Goal: Feedback & Contribution: Submit feedback/report problem

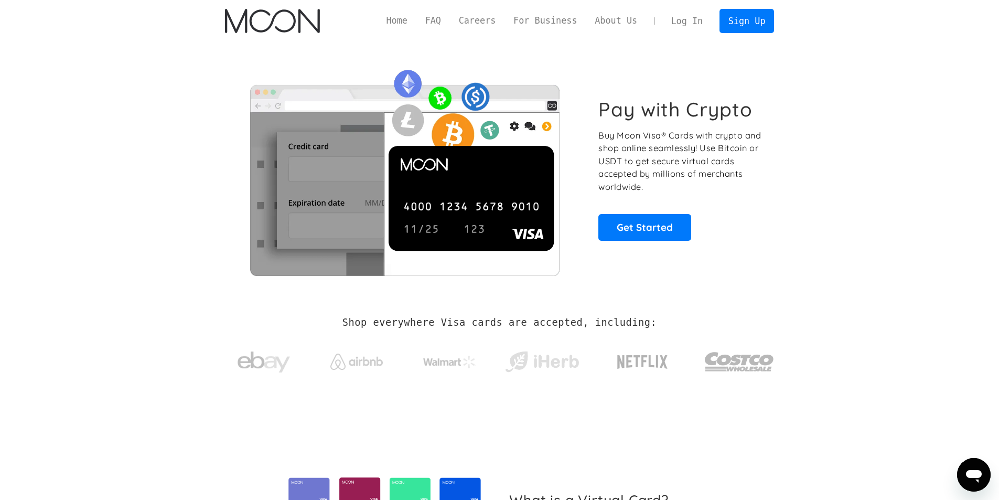
click at [682, 13] on link "Log In" at bounding box center [687, 20] width 49 height 23
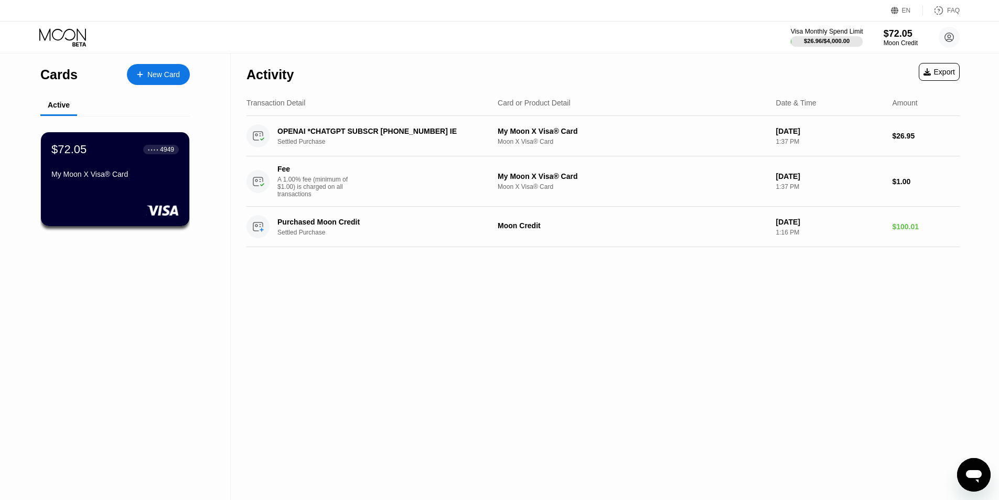
click at [841, 32] on div "Visa Monthly Spend Limit" at bounding box center [827, 31] width 72 height 7
click at [894, 34] on div "$72.05" at bounding box center [900, 33] width 35 height 11
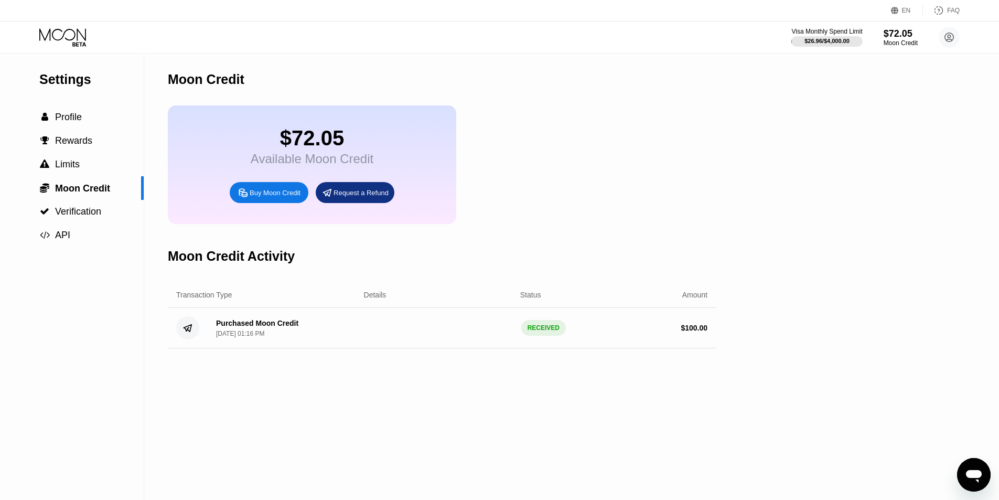
click at [275, 197] on div "Buy Moon Credit" at bounding box center [275, 192] width 51 height 9
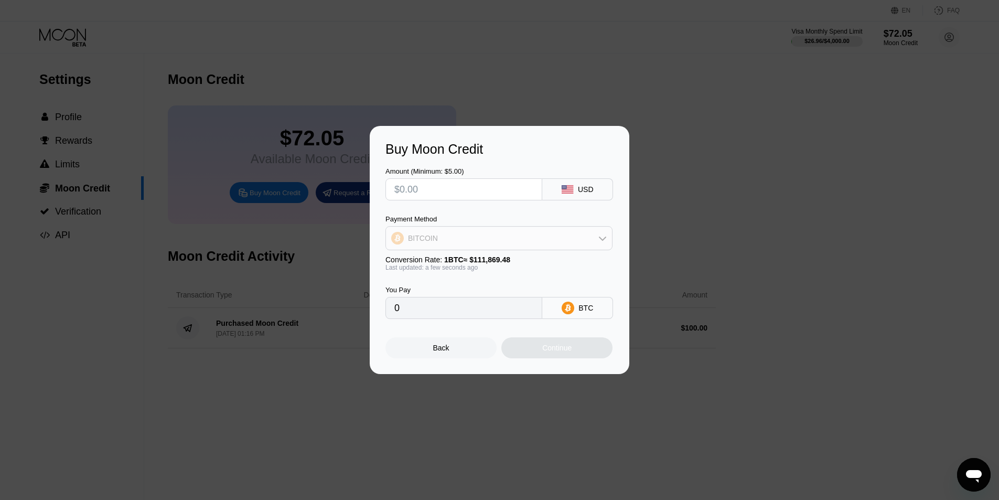
click at [496, 236] on div "BITCOIN" at bounding box center [499, 238] width 226 height 21
click at [429, 295] on div "USDT on TRON" at bounding box center [499, 290] width 221 height 21
type input "0.00"
click at [437, 185] on input "text" at bounding box center [463, 189] width 139 height 21
type input "$1"
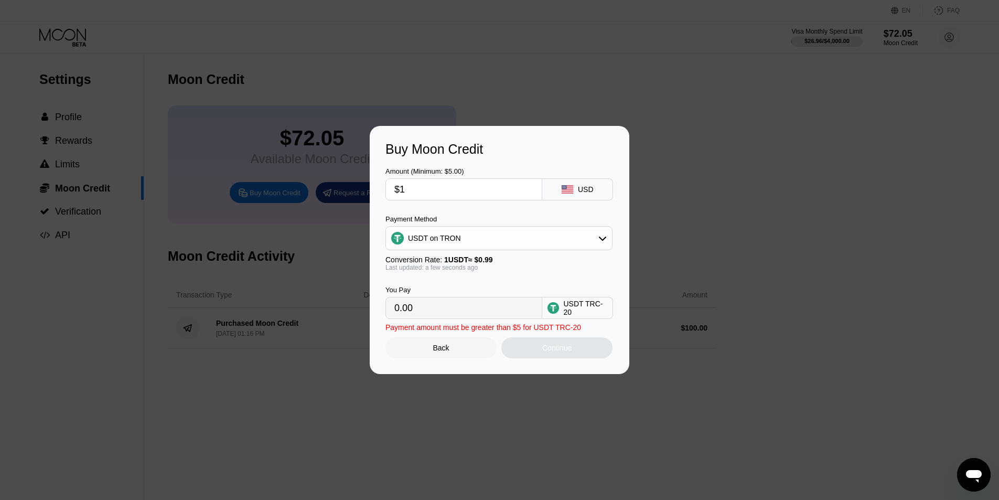
type input "1.01"
type input "0.00"
type input "$390"
type input "393.94"
drag, startPoint x: 408, startPoint y: 196, endPoint x: 441, endPoint y: 187, distance: 34.6
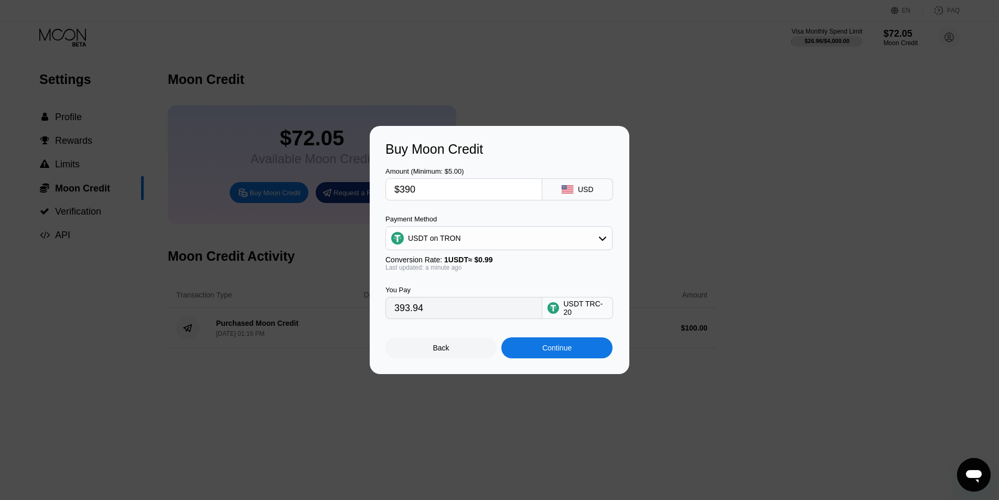
click at [441, 187] on input "$390" at bounding box center [463, 189] width 139 height 21
type input "$395"
type input "398.99"
type input "$39"
type input "39.39"
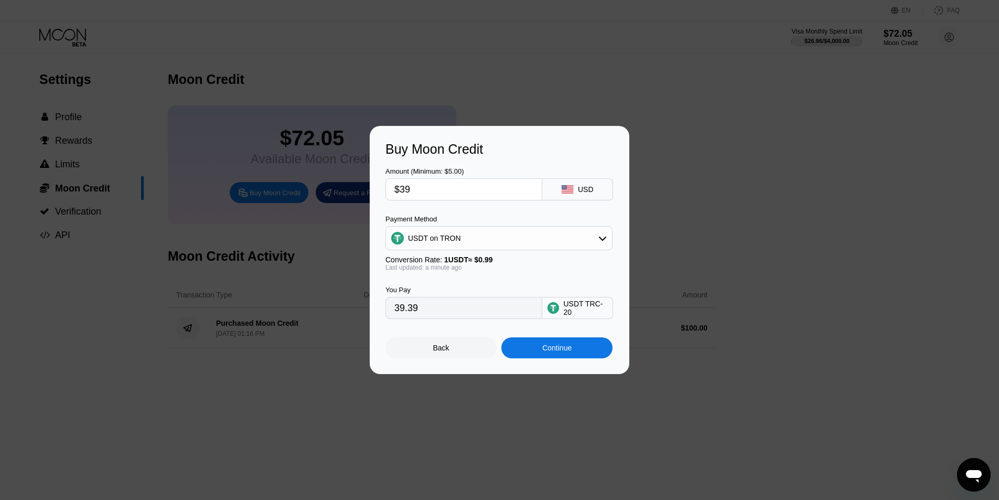
type input "$394"
type input "397.98"
type input "$394"
click at [519, 349] on div "Continue" at bounding box center [556, 347] width 111 height 21
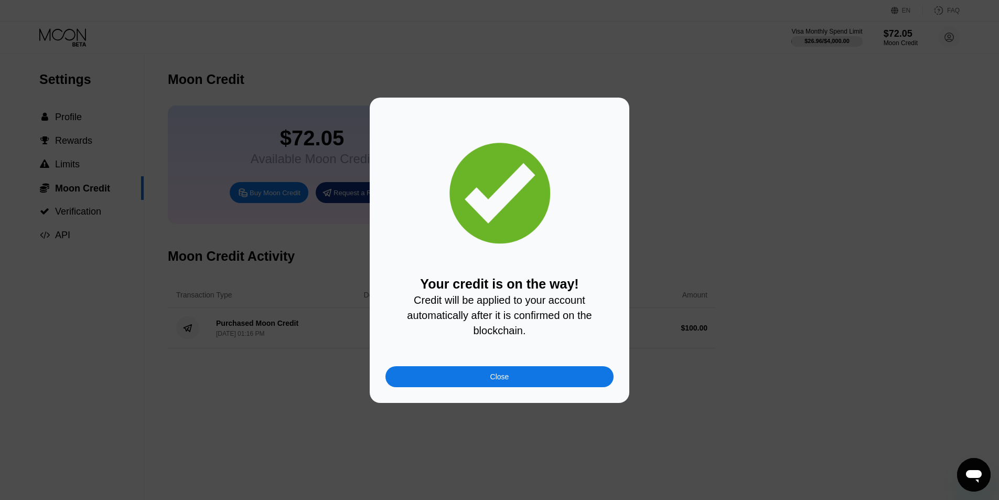
click at [517, 369] on div "Your credit is on the way! Credit will be applied to your account automatically…" at bounding box center [500, 250] width 228 height 274
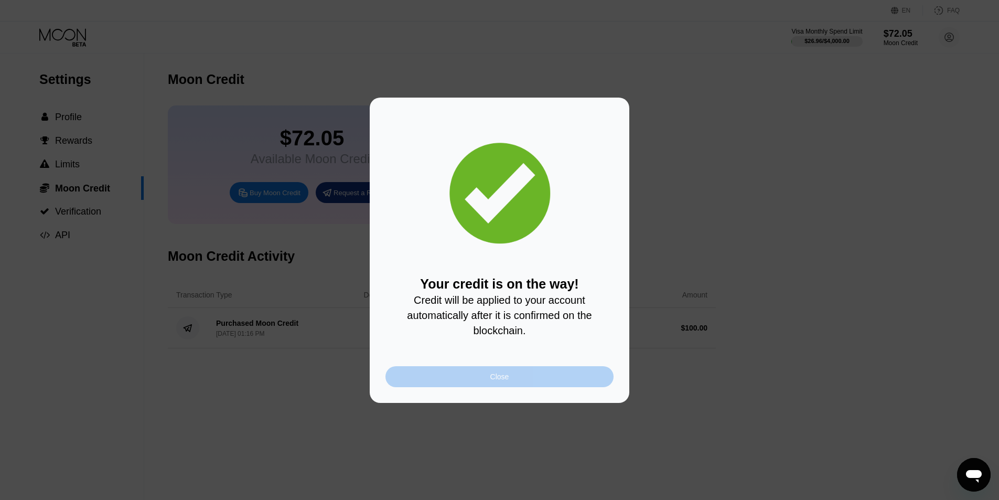
click at [491, 387] on div "Close" at bounding box center [500, 376] width 228 height 21
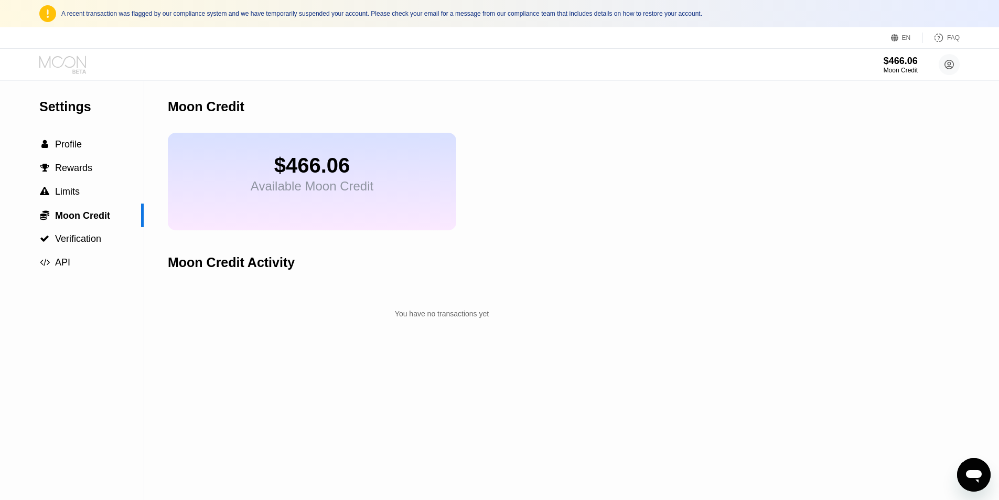
click at [79, 69] on icon at bounding box center [63, 65] width 49 height 18
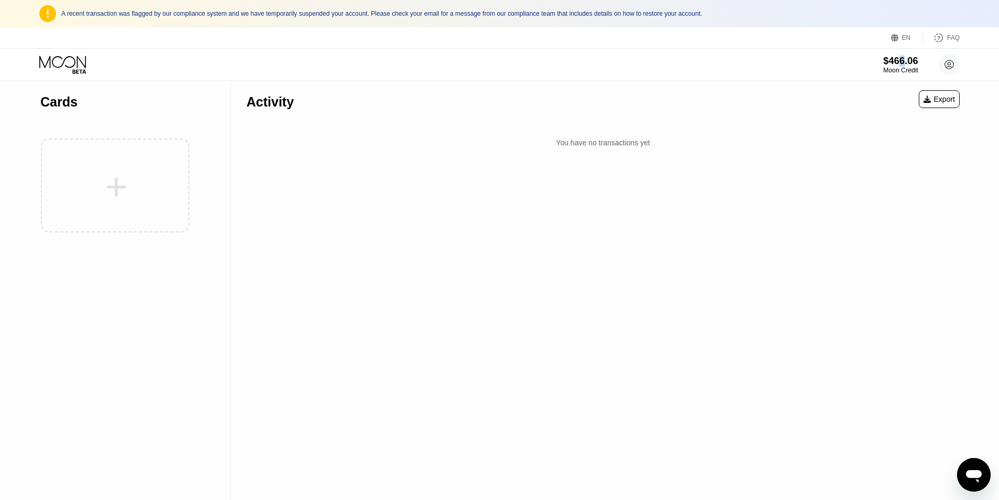
click at [902, 57] on div "$466.06" at bounding box center [900, 60] width 35 height 11
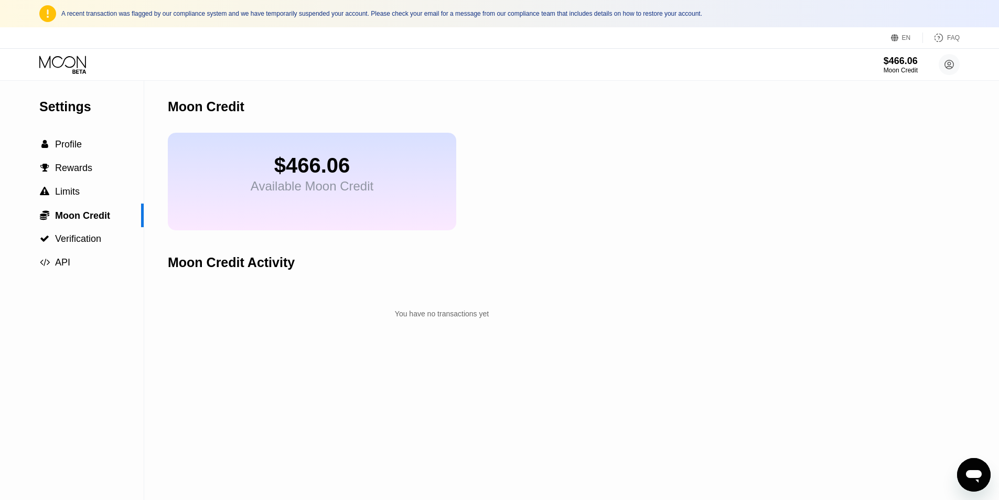
click at [77, 65] on icon at bounding box center [62, 62] width 47 height 12
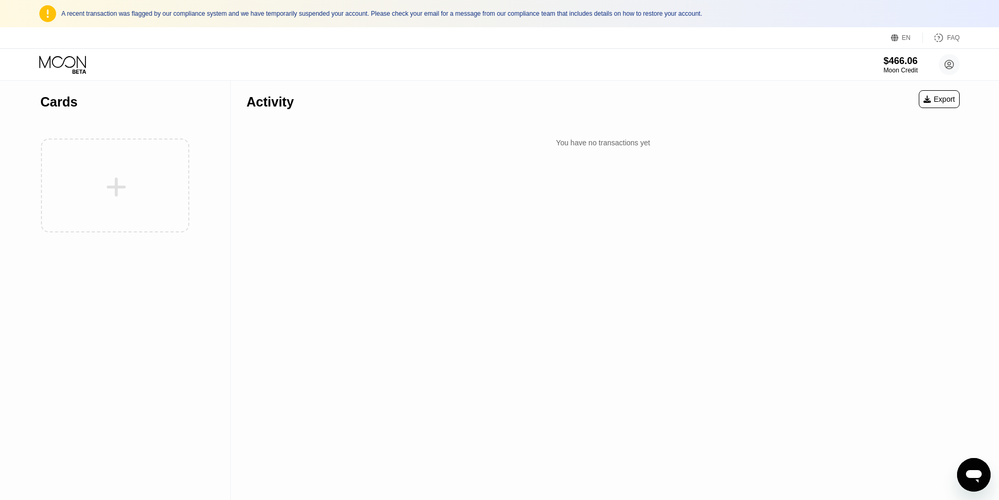
click at [970, 464] on div "Open messaging window" at bounding box center [973, 474] width 31 height 31
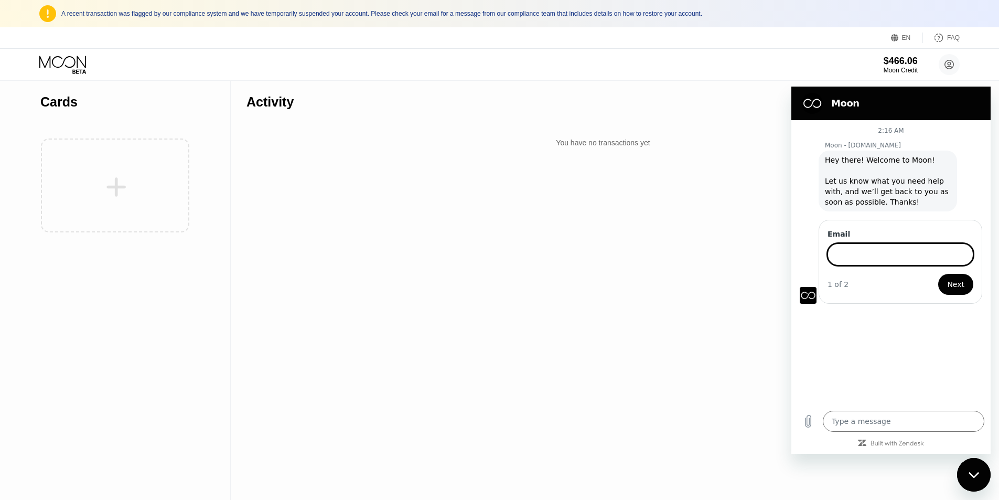
type textarea "x"
paste input "[EMAIL_ADDRESS][DOMAIN_NAME]"
type input "[EMAIL_ADDRESS][DOMAIN_NAME]"
click at [952, 282] on span "Next" at bounding box center [955, 284] width 17 height 13
type textarea "x"
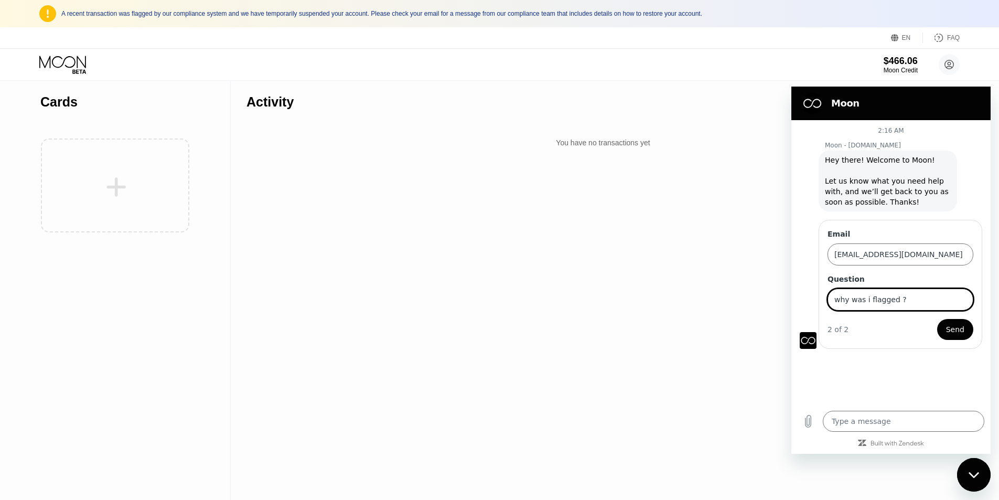
type input "why was i flagged ?"
click at [937, 319] on button "Send" at bounding box center [955, 329] width 36 height 21
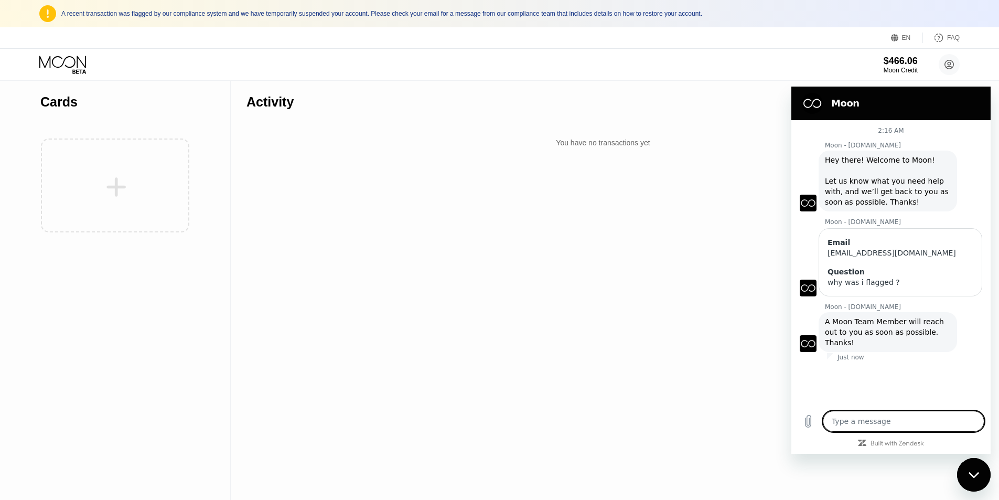
click at [377, 239] on div "Activity Export You have no transactions yet" at bounding box center [603, 290] width 745 height 419
click at [85, 60] on icon at bounding box center [63, 65] width 49 height 18
drag, startPoint x: 305, startPoint y: 93, endPoint x: 284, endPoint y: 86, distance: 21.7
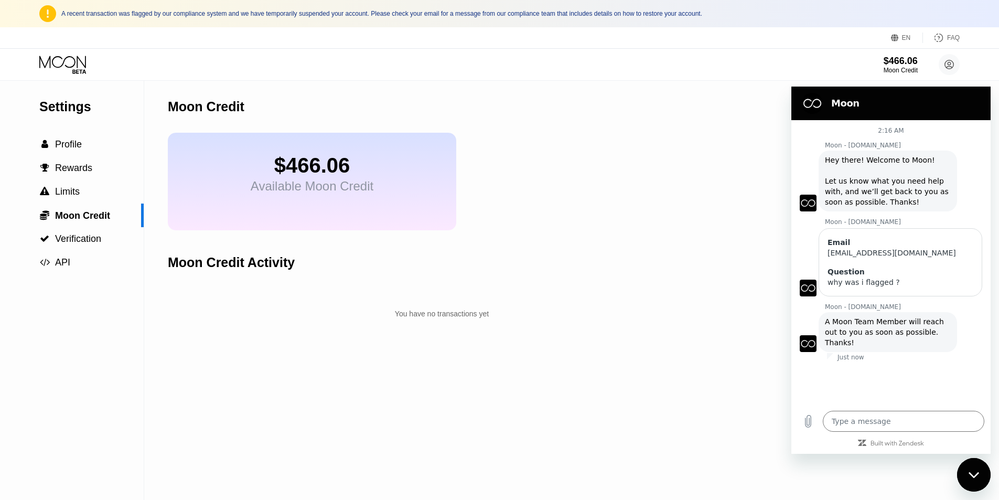
click at [51, 66] on icon at bounding box center [63, 65] width 49 height 18
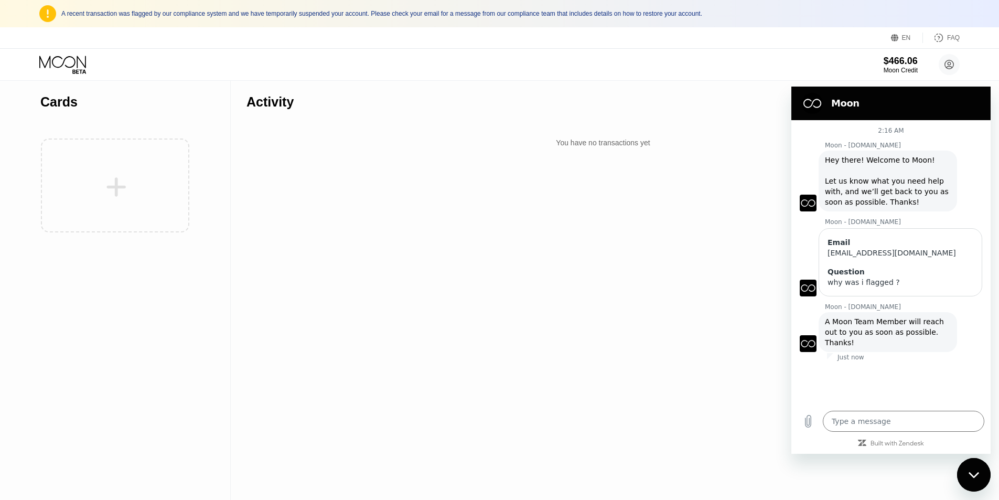
click at [101, 167] on div at bounding box center [114, 185] width 149 height 115
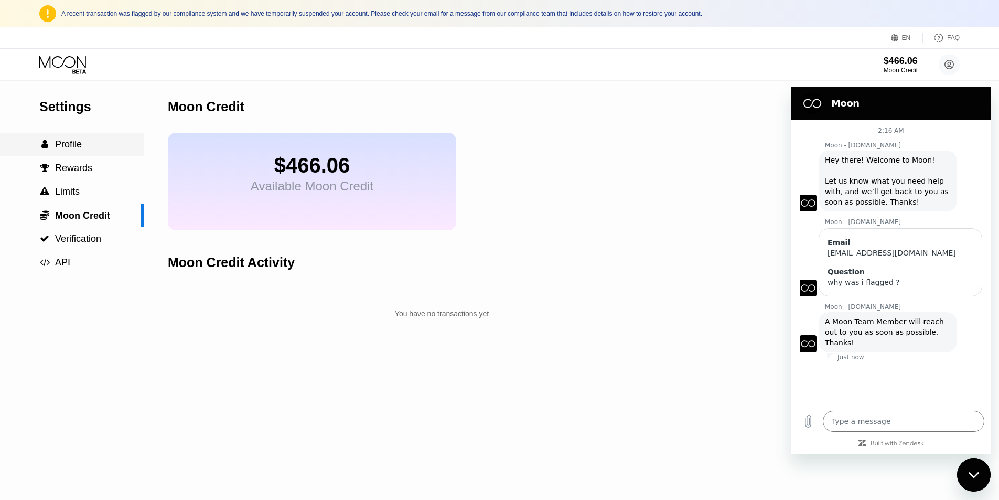
click at [45, 149] on span "" at bounding box center [44, 144] width 7 height 9
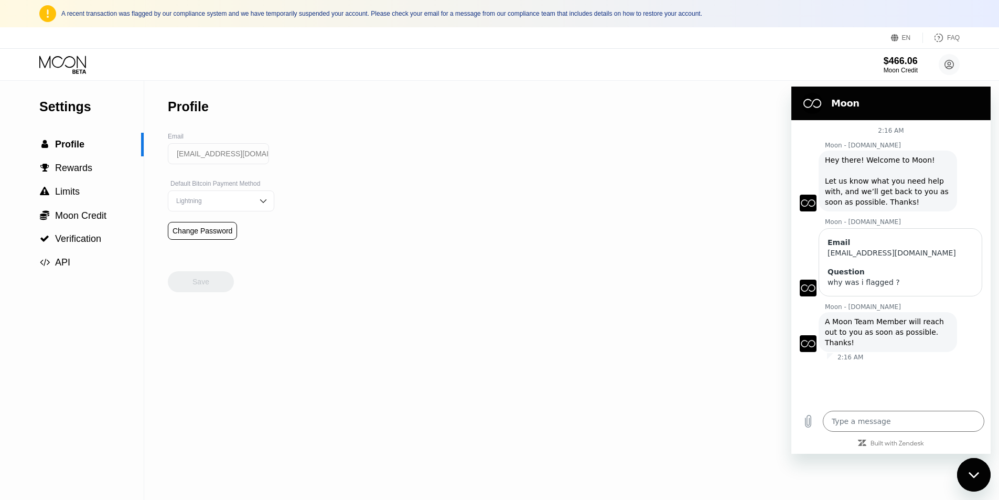
type textarea "x"
click at [405, 85] on div "Settings  Profile  Rewards  Limits  Moon Credit  Verification  API Profil…" at bounding box center [499, 290] width 999 height 419
click at [45, 69] on icon at bounding box center [63, 65] width 49 height 18
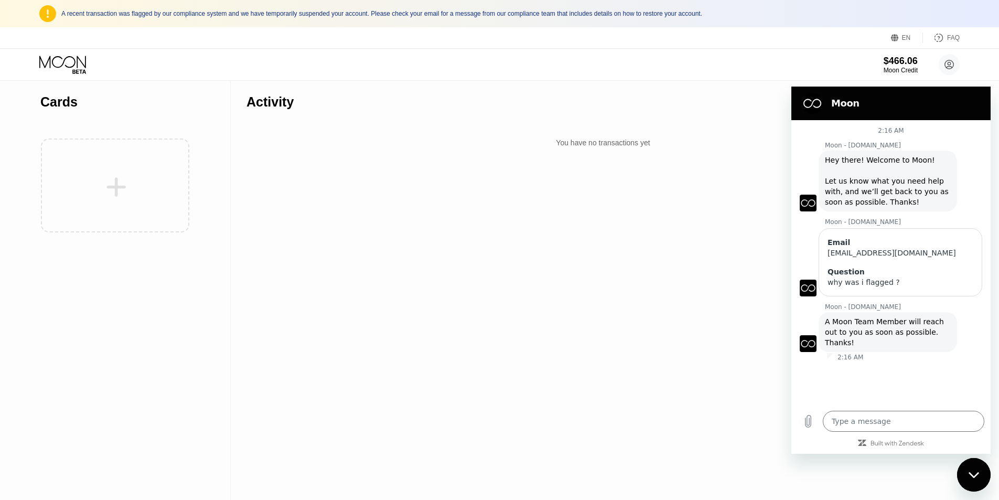
click at [45, 69] on icon at bounding box center [63, 65] width 49 height 18
type textarea "x"
click at [872, 424] on textarea at bounding box center [904, 421] width 162 height 21
type textarea "i"
type textarea "x"
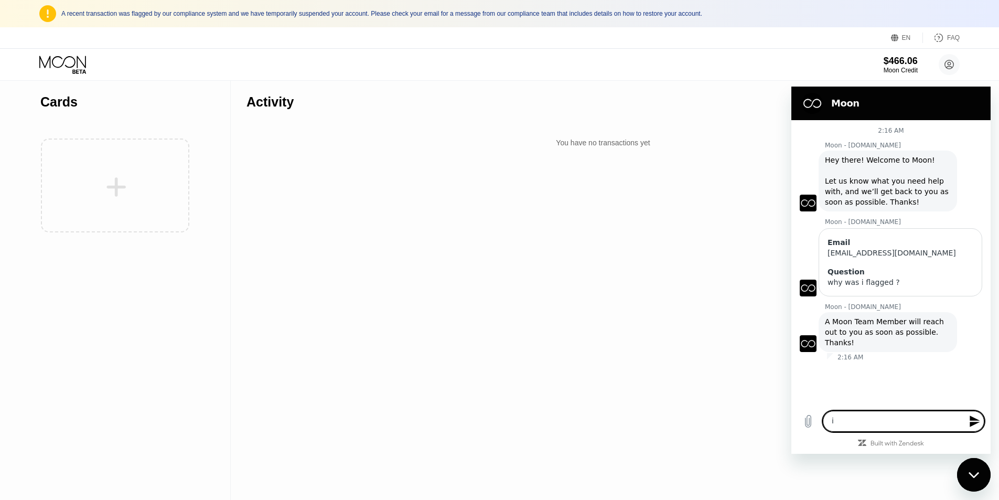
type textarea "if"
type textarea "x"
type textarea "if"
type textarea "x"
type textarea "if y"
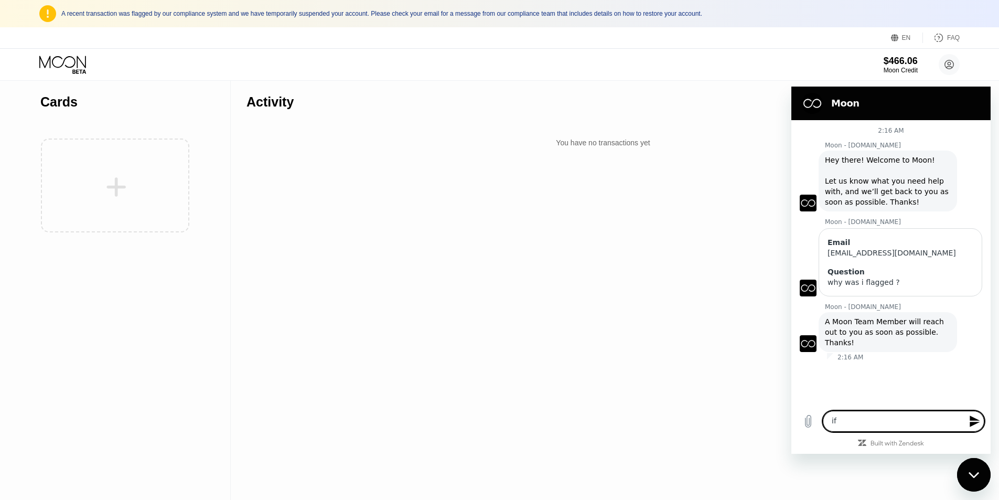
type textarea "x"
type textarea "if yo"
type textarea "x"
type textarea "if you"
type textarea "x"
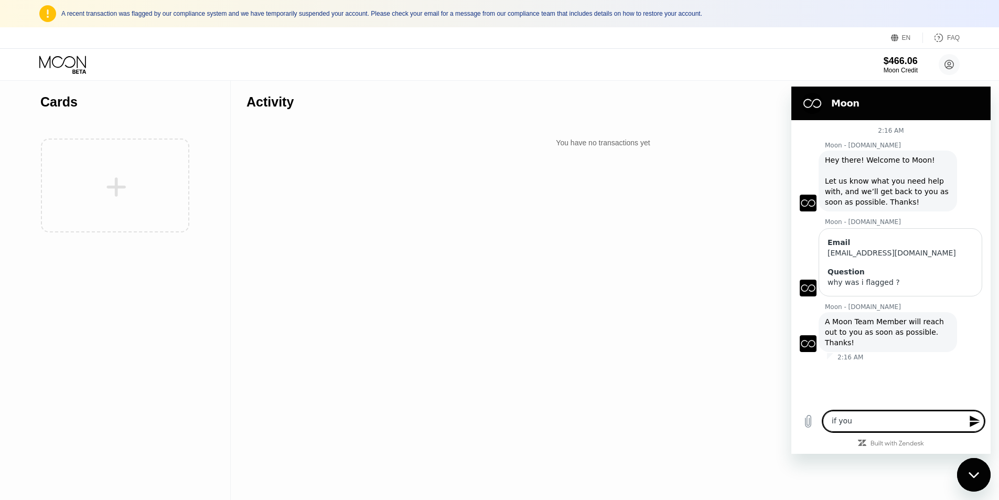
type textarea "if you"
type textarea "x"
type textarea "if you c"
type textarea "x"
type textarea "if you ca"
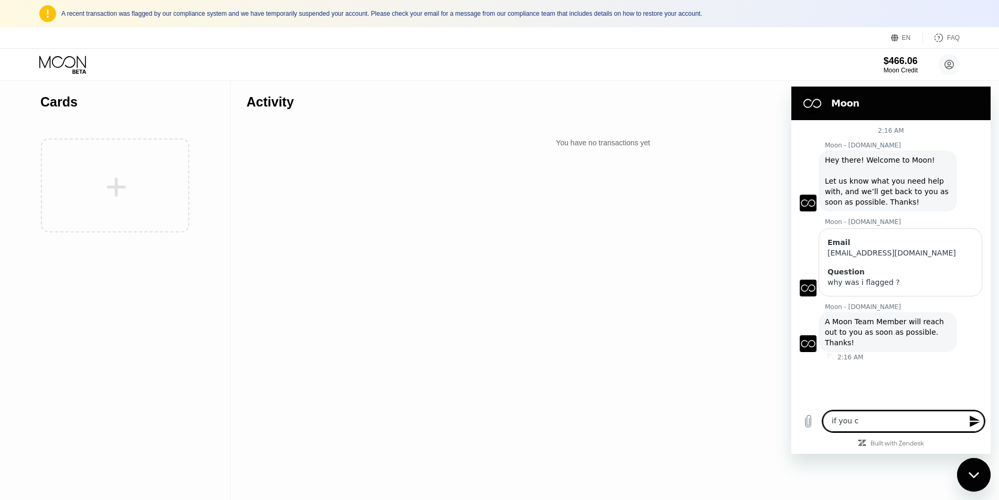
type textarea "x"
type textarea "if you can"
type textarea "x"
type textarea "if you cant"
type textarea "x"
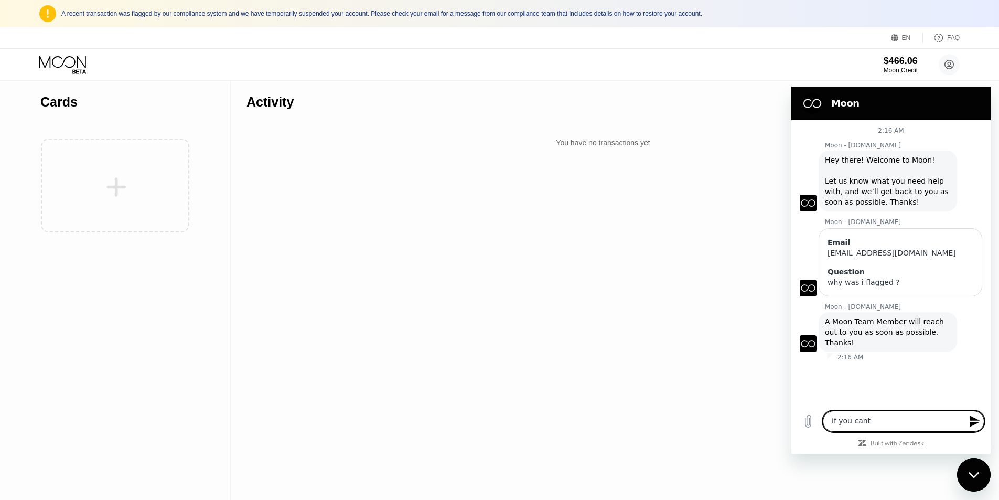
type textarea "if you cant"
type textarea "x"
type textarea "if yo cant"
type textarea "x"
type textarea "if y cant"
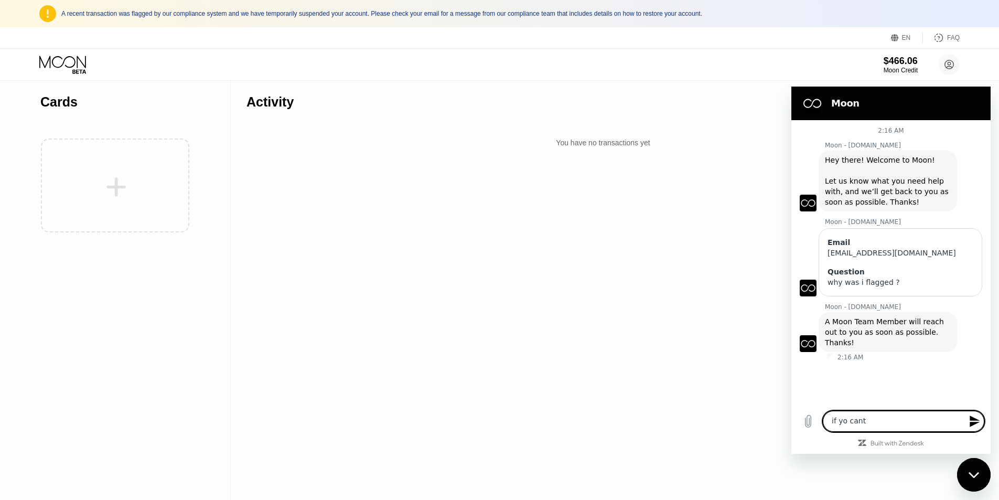
type textarea "x"
type textarea "if cant"
type textarea "x"
type textarea "if cant"
type textarea "x"
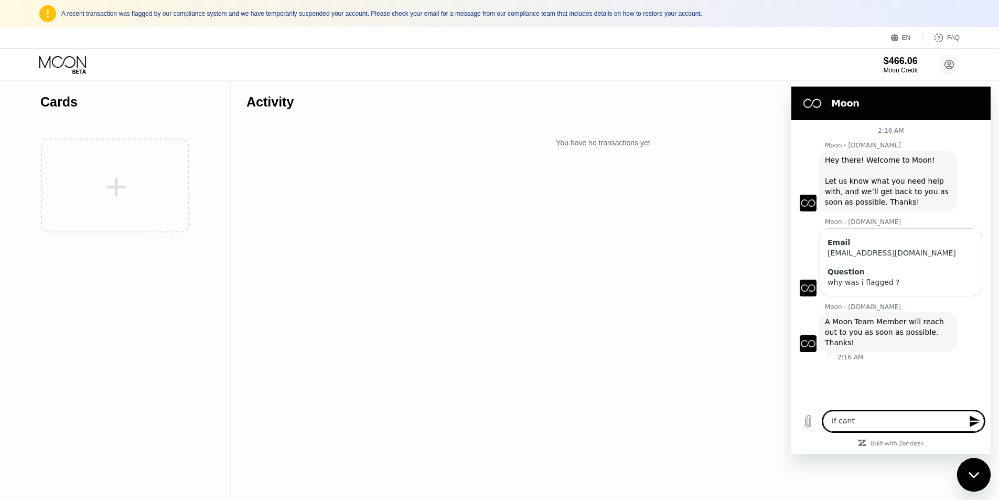
type textarea "if cant"
type textarea "x"
type textarea "if i cant"
type textarea "x"
type textarea "if i cant u"
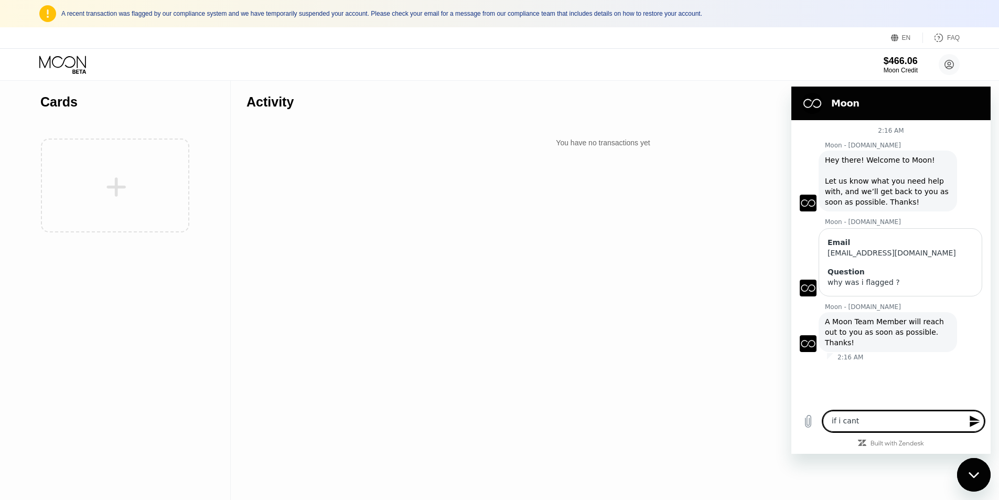
type textarea "x"
type textarea "if i cant us"
type textarea "x"
type textarea "if i cant use"
type textarea "x"
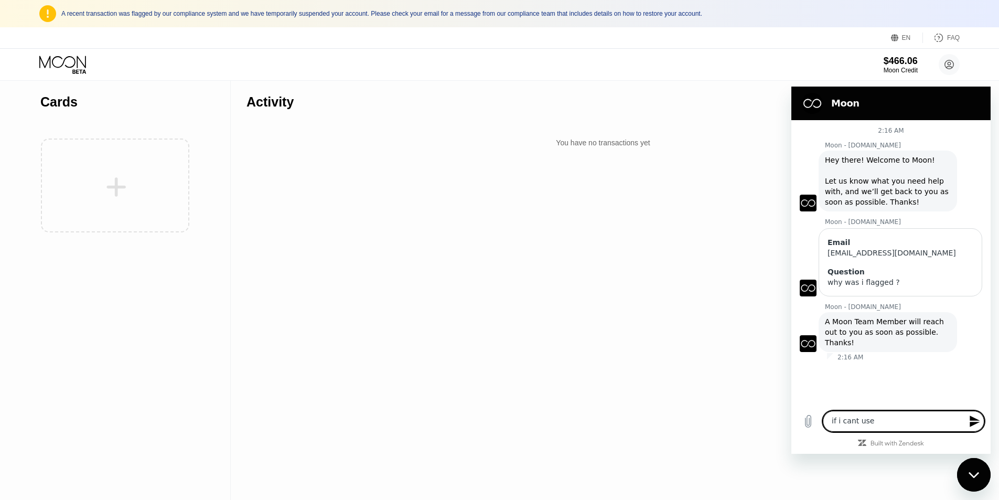
type textarea "if i cant use"
type textarea "x"
type textarea "if i cant use t"
type textarea "x"
type textarea "if i cant use th"
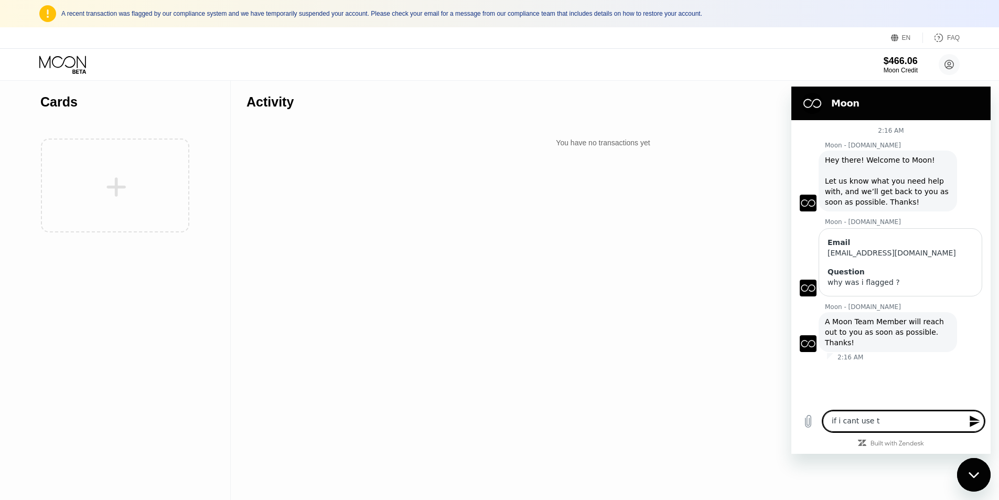
type textarea "x"
type textarea "if i cant use the"
type textarea "x"
type textarea "if i cant use the"
type textarea "x"
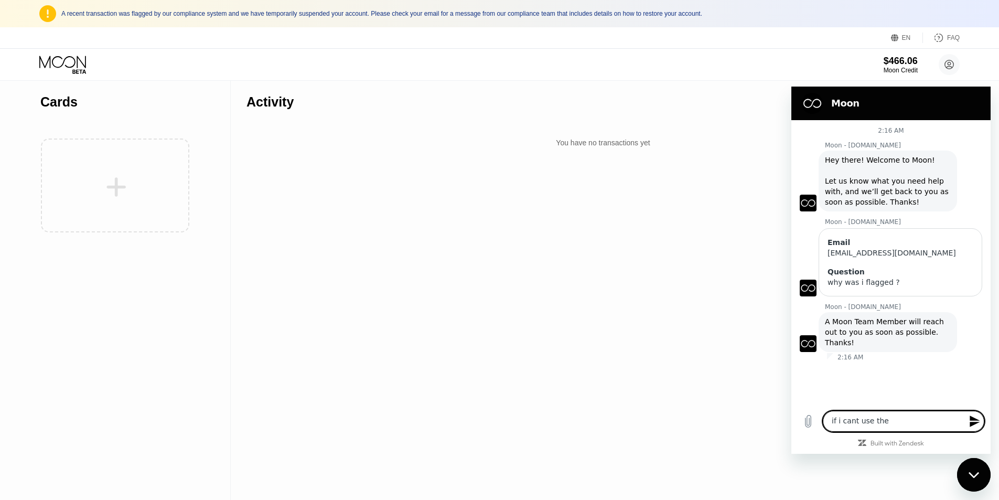
type textarea "if i cant use the c"
type textarea "x"
type textarea "if i cant use the ca"
type textarea "x"
type textarea "if i cant use the car"
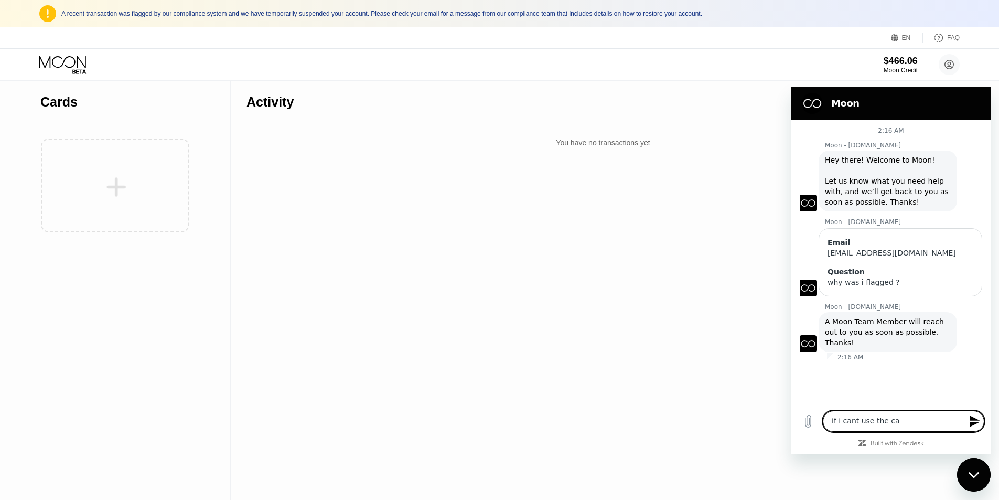
type textarea "x"
type textarea "if i cant use the card"
type textarea "x"
type textarea "if i cant use the card"
type textarea "x"
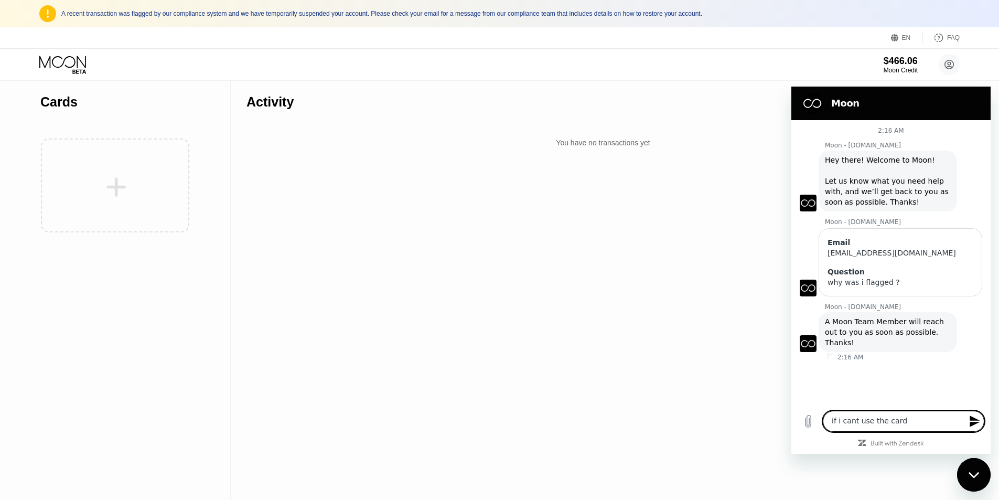
type textarea "if i cant use the card p"
type textarea "x"
type textarea "if i cant use the card pl"
type textarea "x"
type textarea "if i cant use the card pls"
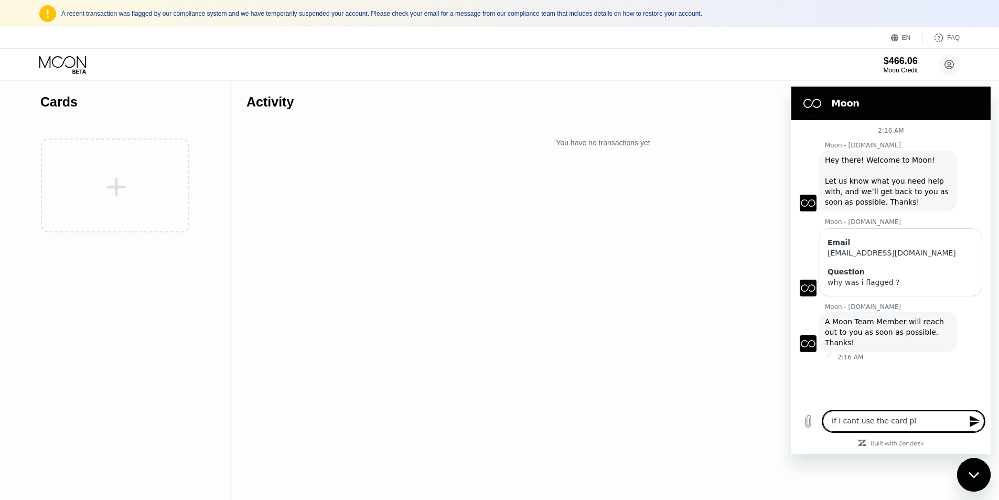
type textarea "x"
type textarea "if i cant use the card pls"
type textarea "x"
type textarea "if i cant use the card pls r"
type textarea "x"
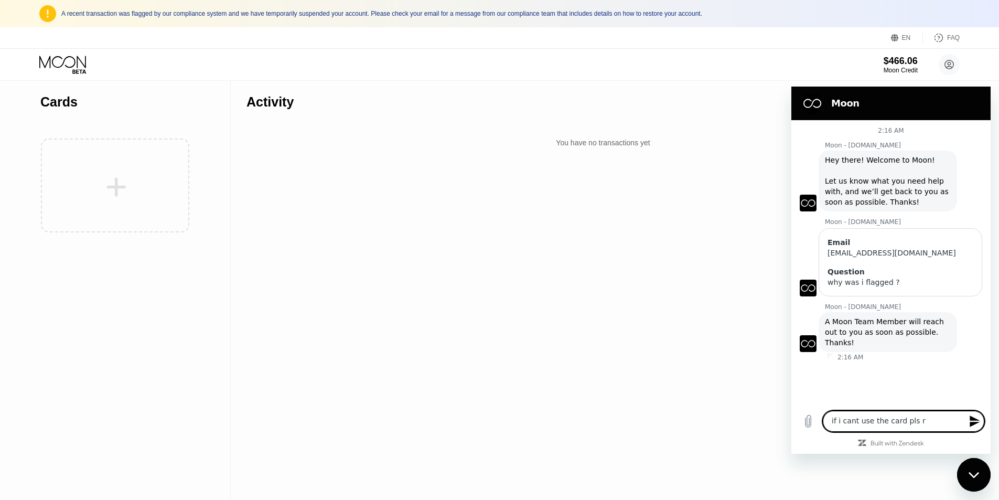
type textarea "if i cant use the card pls re"
type textarea "x"
type textarea "if i cant use the card pls ref"
type textarea "x"
type textarea "if i cant use the card pls refu"
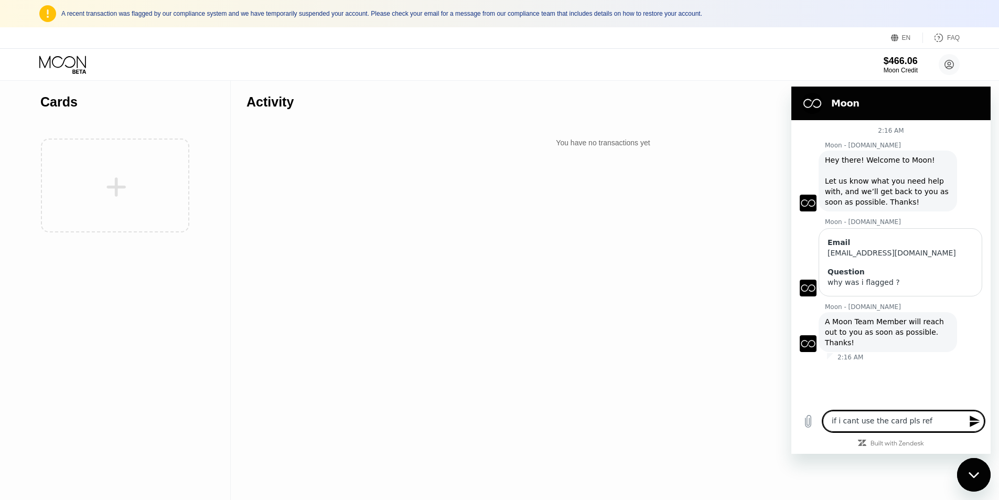
type textarea "x"
type textarea "if i cant use the card pls refun"
type textarea "x"
type textarea "if i cant use the card pls refund"
type textarea "x"
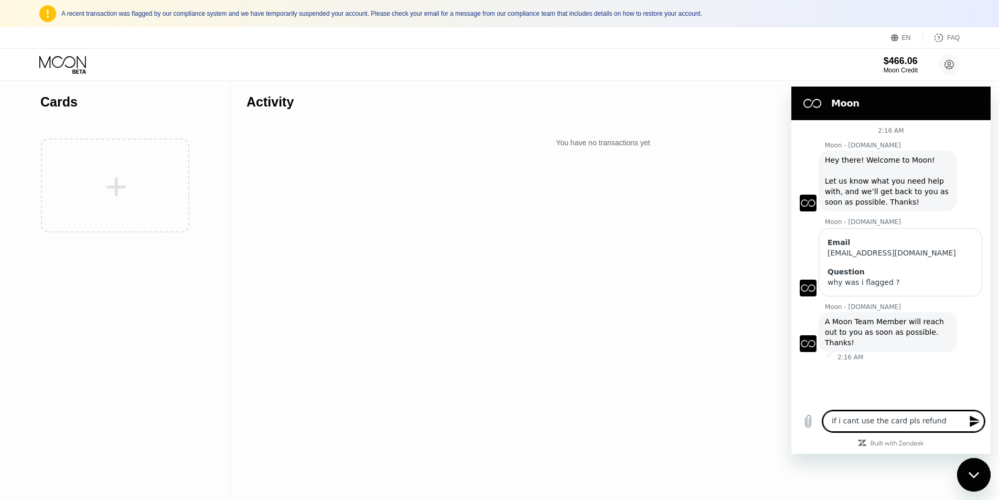
type textarea "if i cant use the card pls refund"
type textarea "x"
type textarea "if i cant use the card pls refund t"
type textarea "x"
type textarea "if i cant use the card pls refund th"
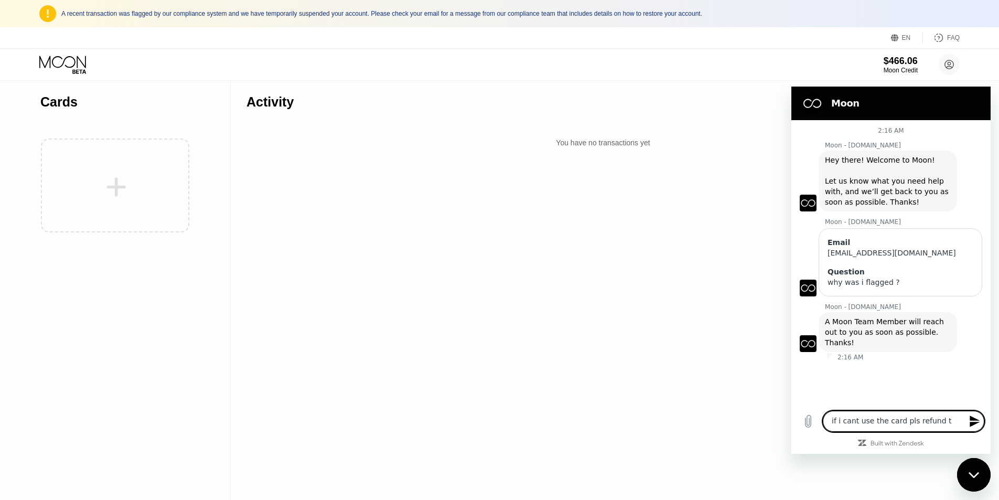
type textarea "x"
type textarea "if i cant use the card pls refund the"
type textarea "x"
type textarea "if i cant use the card pls refund the"
type textarea "x"
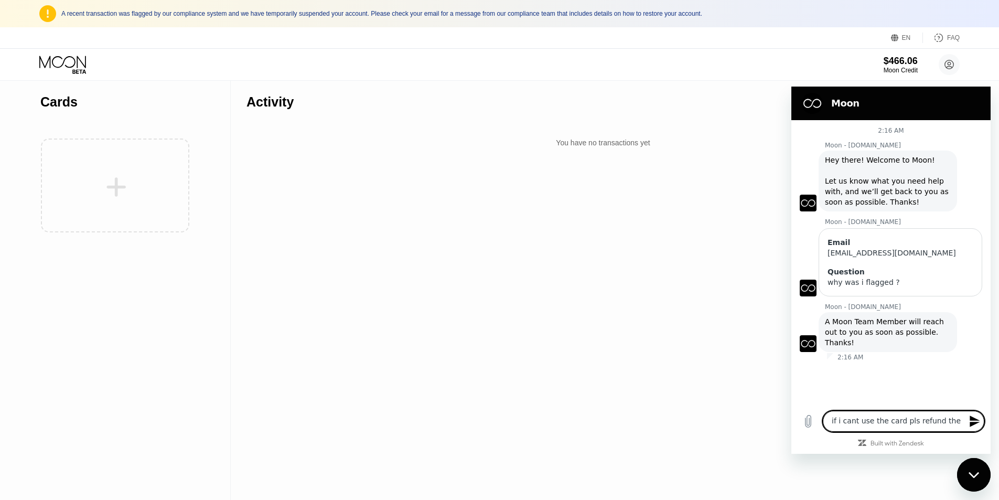
type textarea "if i cant use the card pls refund the b"
type textarea "x"
type textarea "if i cant use the card pls refund the ba"
type textarea "x"
type textarea "if i cant use the card pls refund the bal"
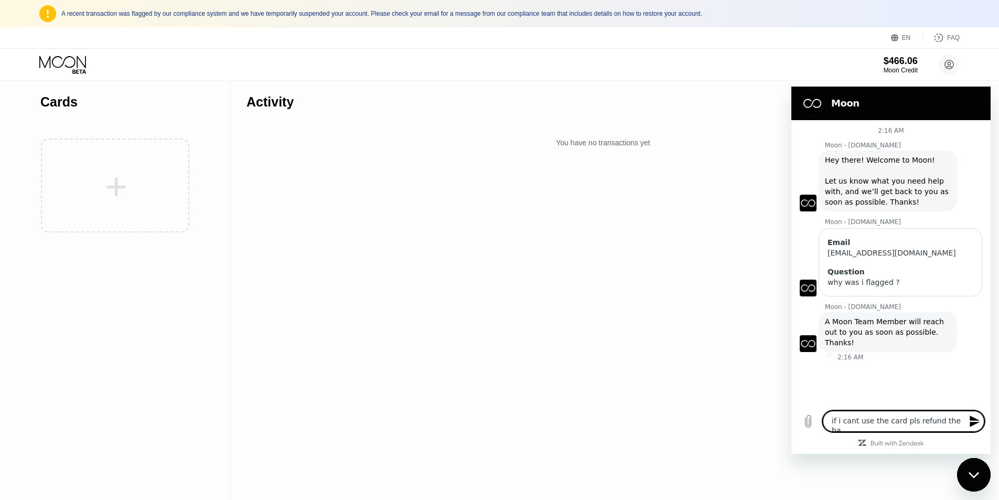
type textarea "x"
type textarea "if i cant use the card pls refund the bala"
type textarea "x"
type textarea "if i cant use the card pls refund the balan"
type textarea "x"
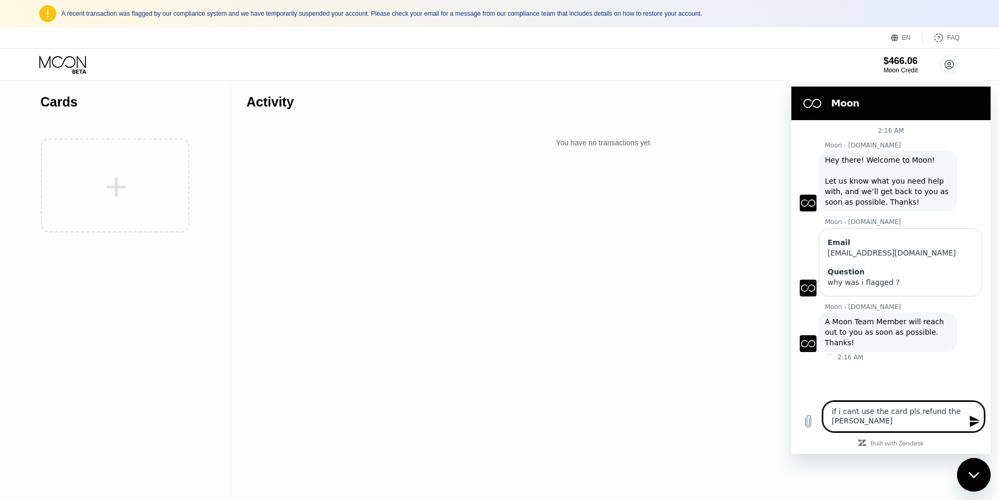
type textarea "if i cant use the card pls refund the balanc"
type textarea "x"
type textarea "if i cant use the card pls refund the balance"
type textarea "x"
type textarea "if i cant use the card pls refund the balance"
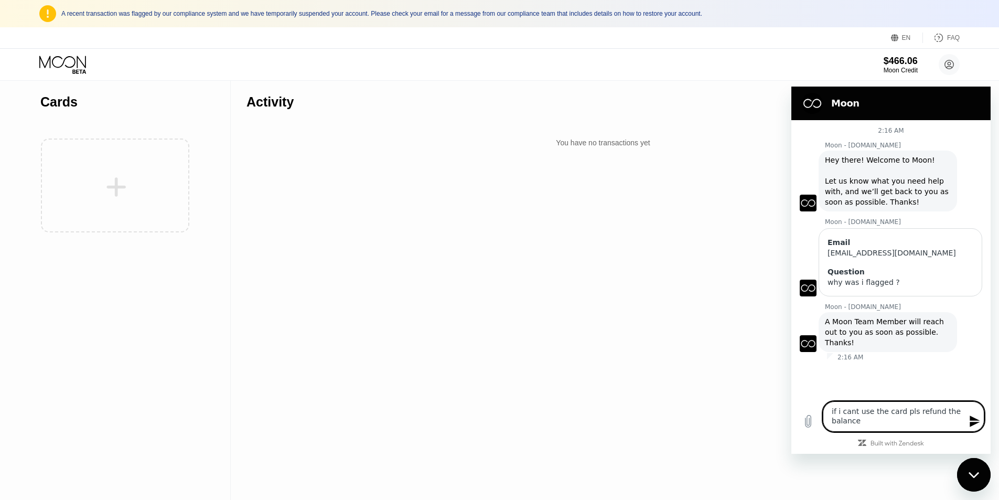
type textarea "x"
type textarea "if i cant use the card pls refund the balance t"
type textarea "x"
type textarea "if i cant use the card pls refund the balance to"
type textarea "x"
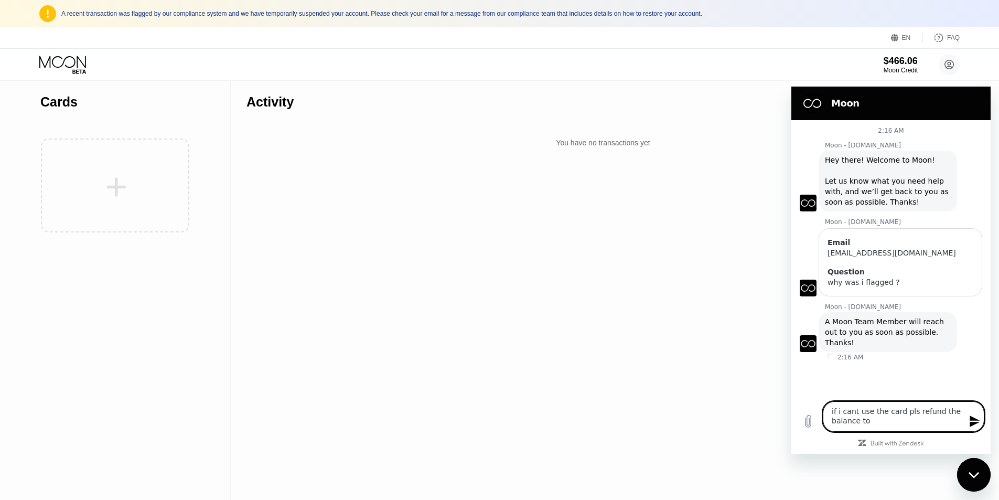
type textarea "if i cant use the card pls refund the balance to"
type textarea "x"
type textarea "if i cant use the card pls refund the balance to u"
type textarea "x"
type textarea "if i cant use the card pls refund the balance to us"
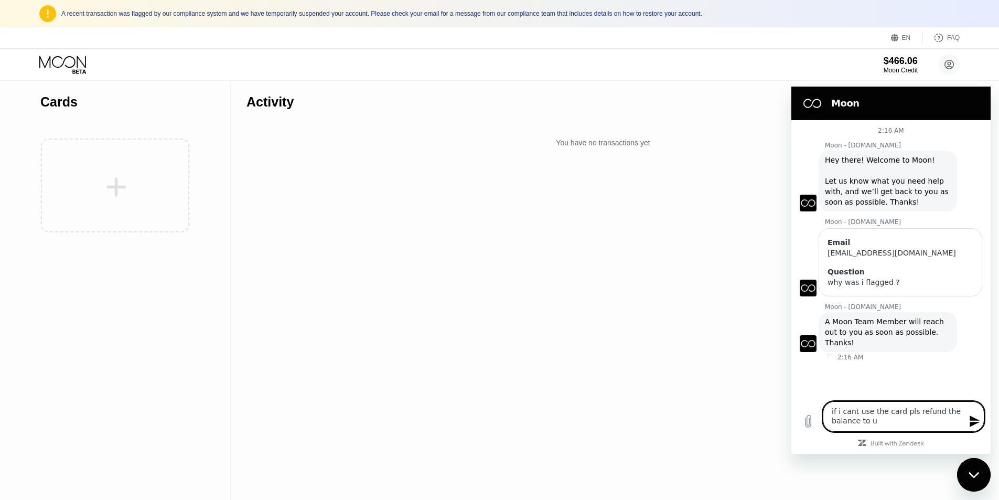
type textarea "x"
type textarea "if i cant use the card pls refund the balance to usd"
type textarea "x"
type textarea "if i cant use the card pls refund the balance to usdt"
type textarea "x"
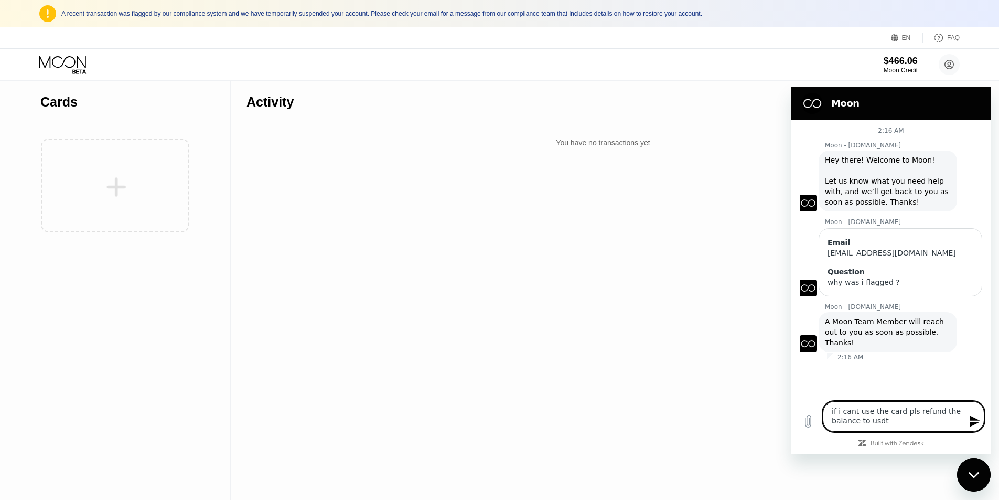
type textarea "if i cant use the card pls refund the balance to usdt"
type textarea "x"
type textarea "if i cant use the card pls refund the balance to usdt t"
type textarea "x"
type textarea "if i cant use the card pls refund the balance to usdt tr"
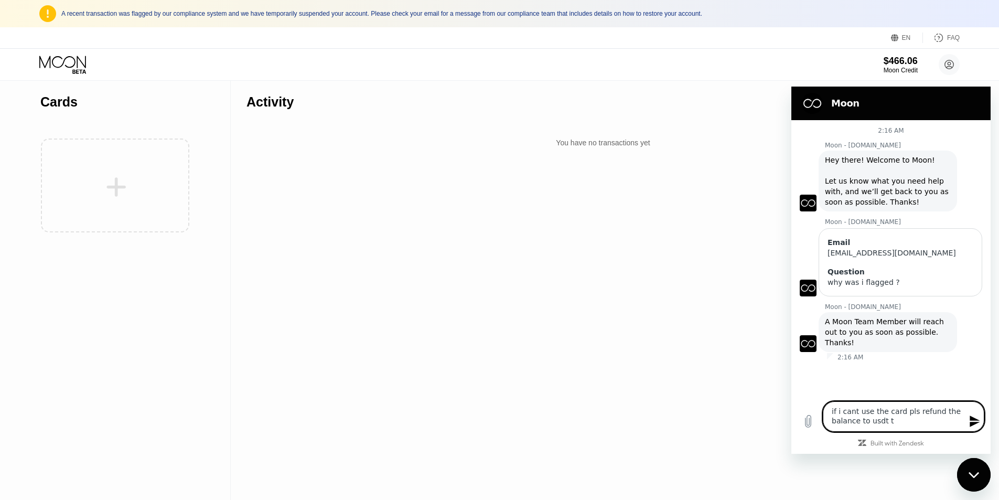
type textarea "x"
type textarea "if i cant use the card pls refund the balance to usdt tro"
type textarea "x"
type textarea "if i cant use the card pls refund the balance to usdt tron"
type textarea "x"
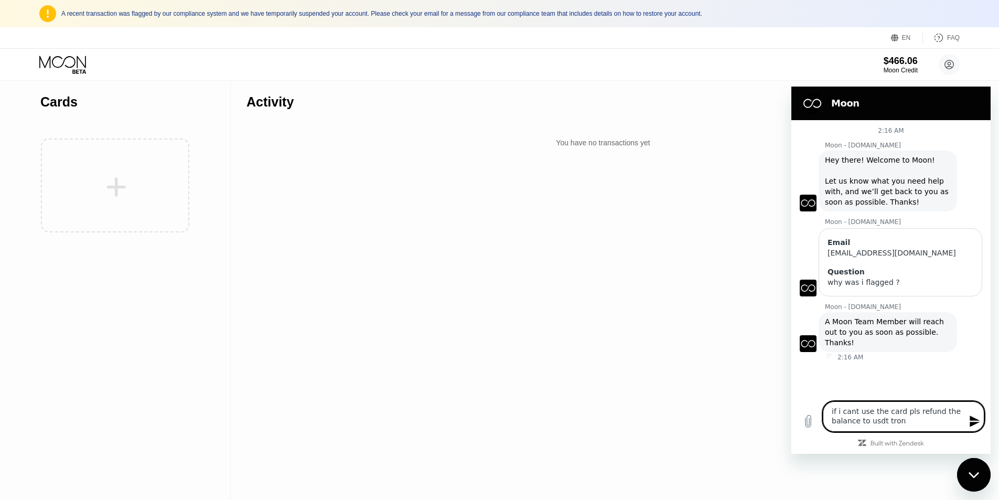
type textarea "if i cant use the card pls refund the balance to usdt tron"
type textarea "x"
type textarea "if i cant use the card pls refund the balance to usdt tron a"
type textarea "x"
type textarea "if i cant use the card pls refund the balance to usdt tron at"
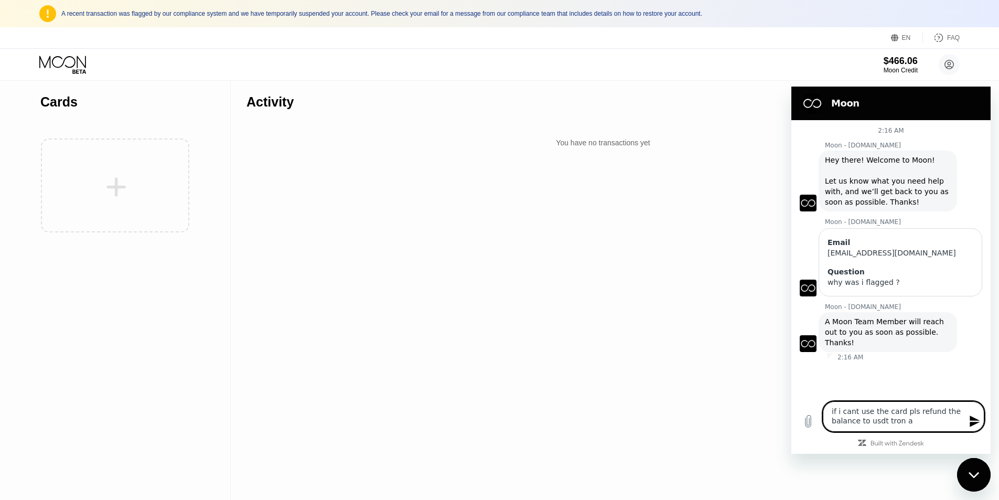
type textarea "x"
type textarea "if i cant use the card pls refund the balance to usdt tron att"
type textarea "x"
type textarea "if i cant use the card pls refund the balance to usdt tron at"
type textarea "x"
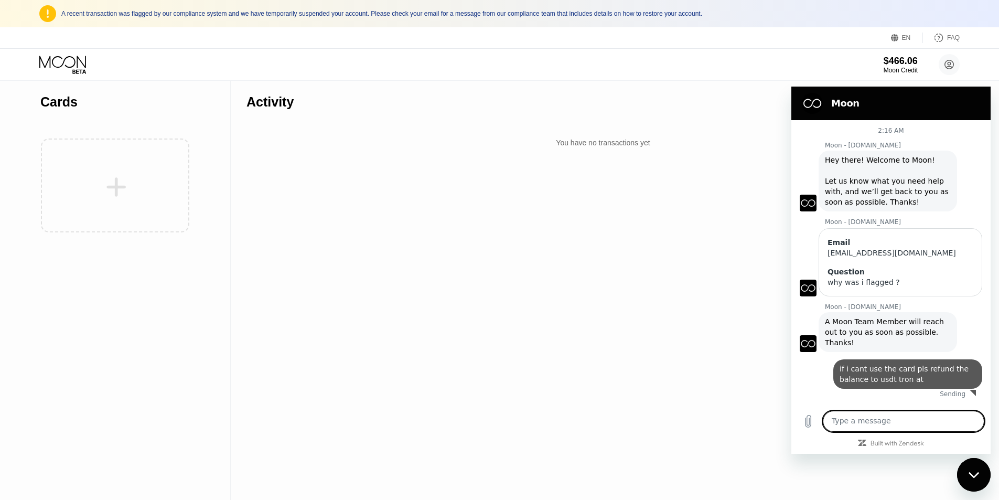
type textarea "x"
paste textarea "TR8q6ygTsb31VyqHjr4VrR5GBv8suUbaLG"
type textarea "TR8q6ygTsb31VyqHjr4VrR5GBv8suUbaLG"
type textarea "x"
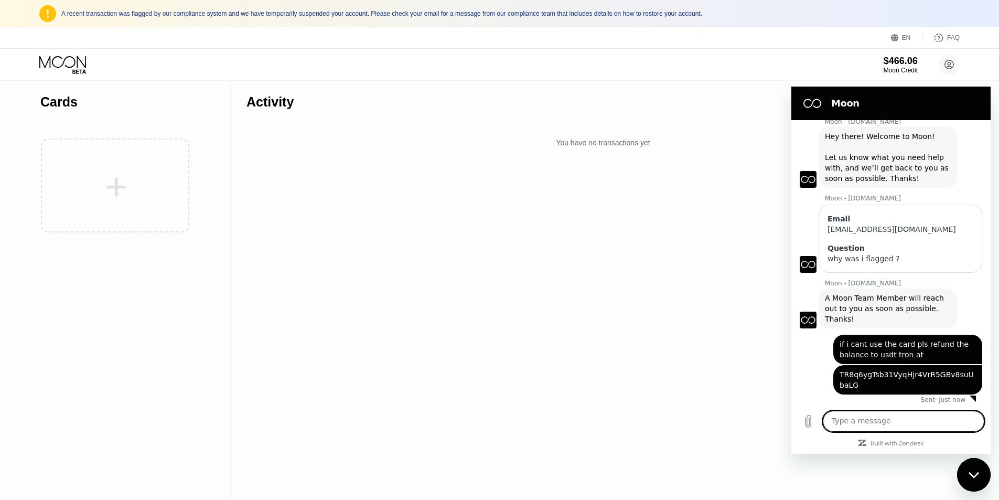
scroll to position [26, 0]
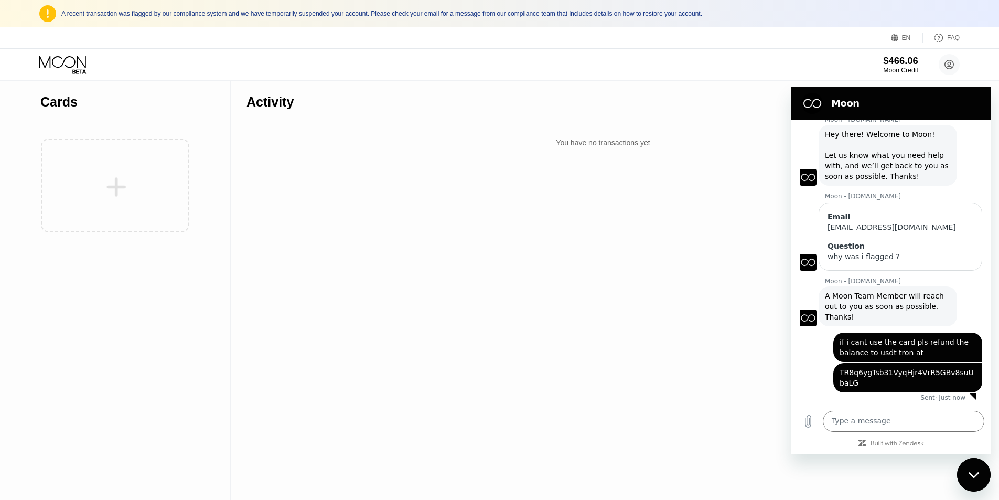
click at [909, 62] on div "$466.06" at bounding box center [900, 60] width 35 height 11
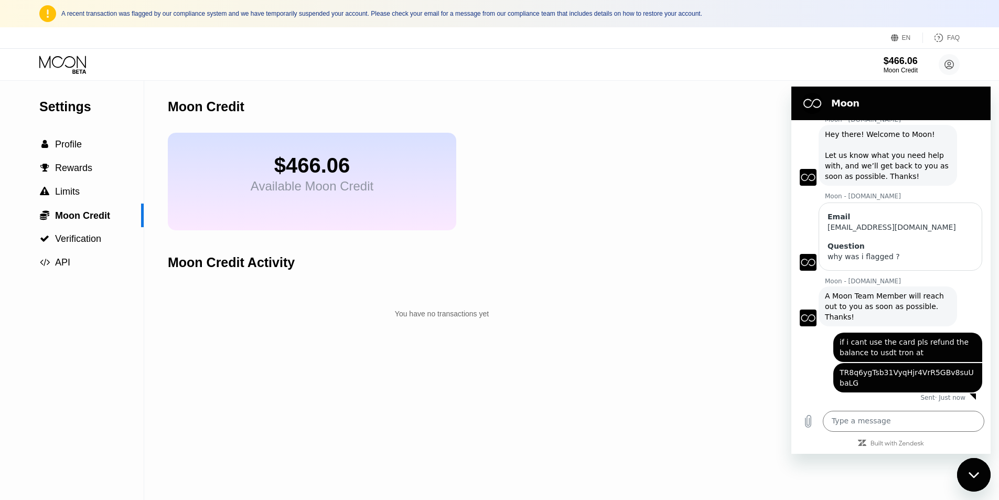
drag, startPoint x: 329, startPoint y: 197, endPoint x: 312, endPoint y: 164, distance: 37.1
click at [312, 164] on div "$466.06" at bounding box center [312, 166] width 123 height 24
click at [525, 230] on div "$466.06 Available Moon Credit" at bounding box center [442, 182] width 548 height 98
click at [80, 244] on span "Verification" at bounding box center [78, 238] width 46 height 10
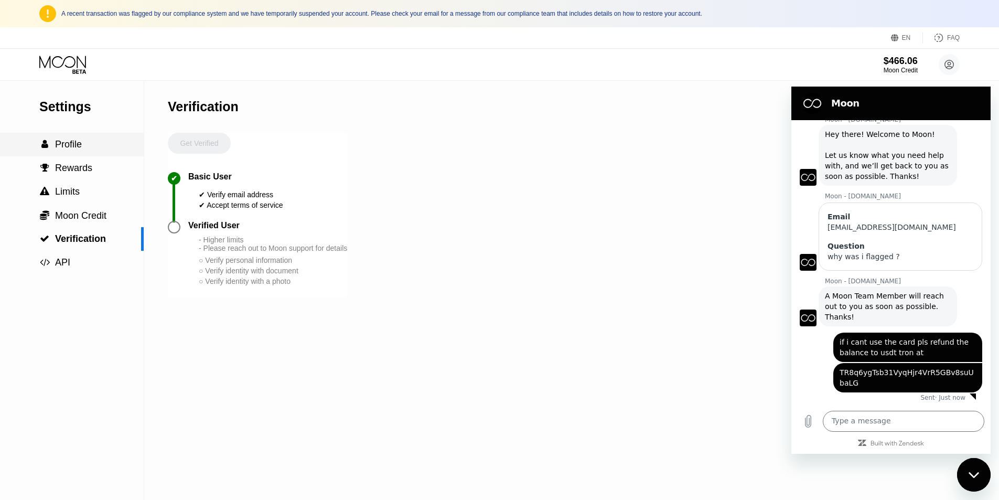
click at [80, 149] on span "Profile" at bounding box center [68, 144] width 27 height 10
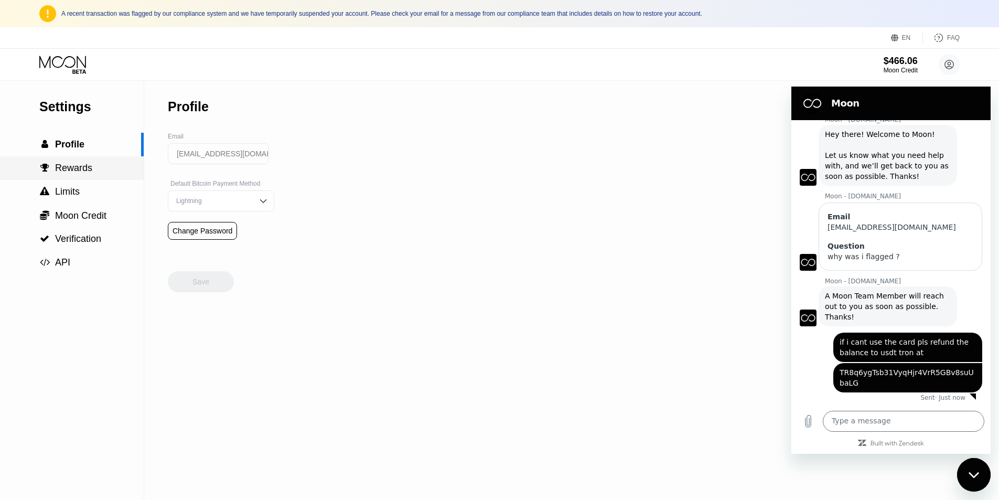
click at [78, 173] on span "Rewards" at bounding box center [73, 168] width 37 height 10
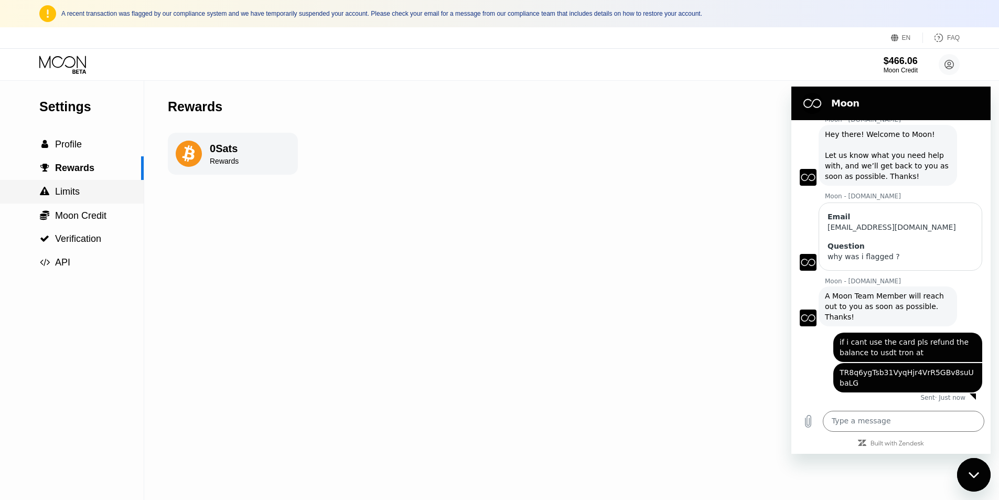
click at [72, 203] on div " Limits" at bounding box center [72, 192] width 144 height 24
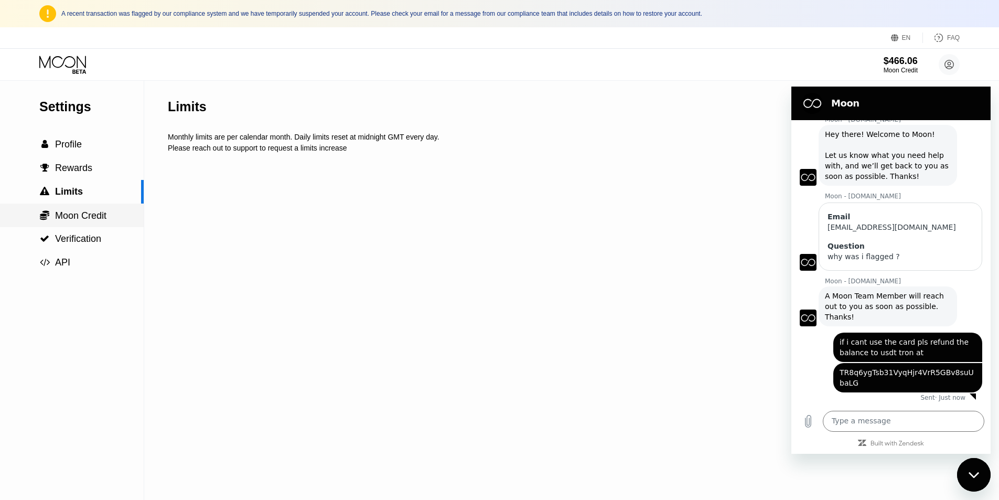
click at [73, 215] on span "Moon Credit" at bounding box center [80, 215] width 51 height 10
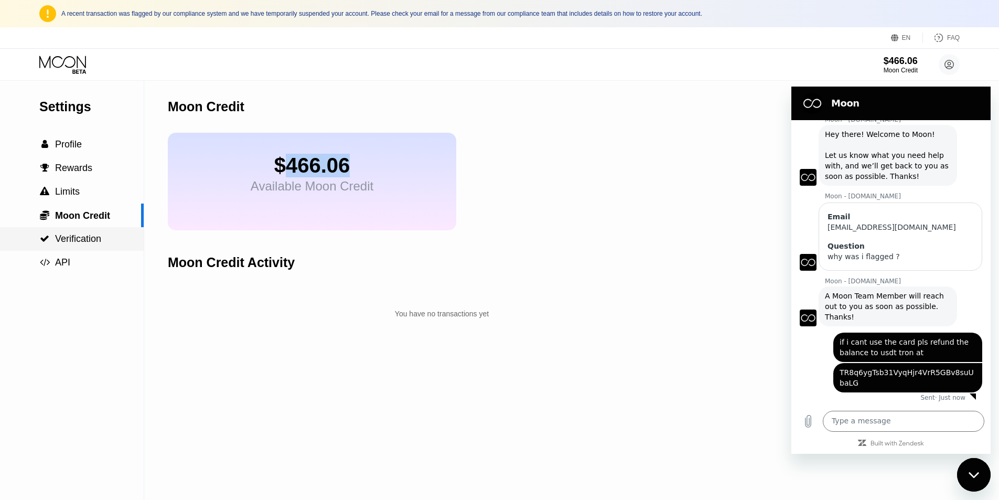
click at [92, 233] on div " Verification" at bounding box center [72, 239] width 144 height 24
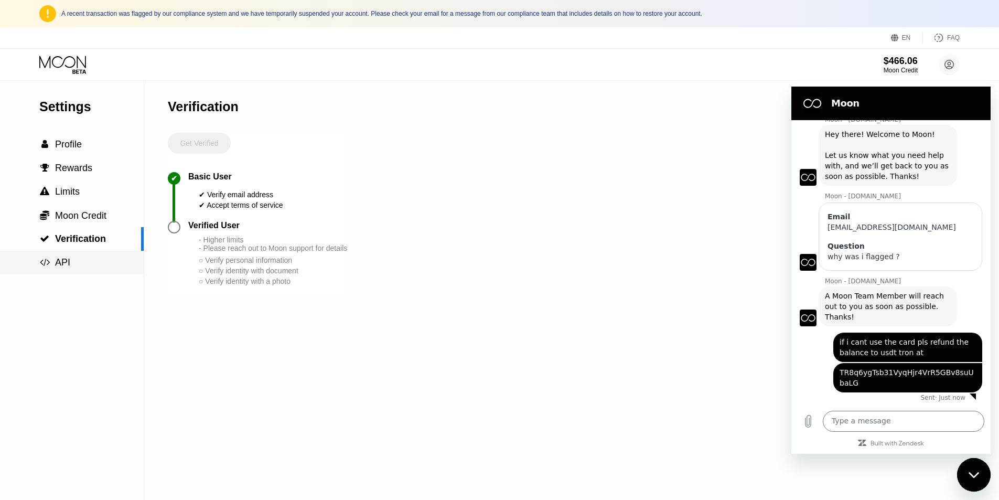
click at [82, 268] on div " API" at bounding box center [72, 262] width 144 height 11
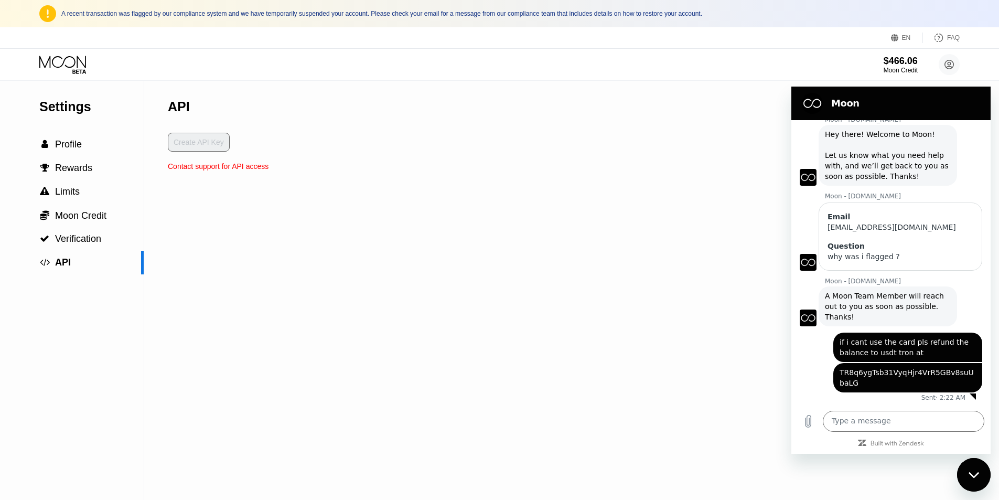
type textarea "x"
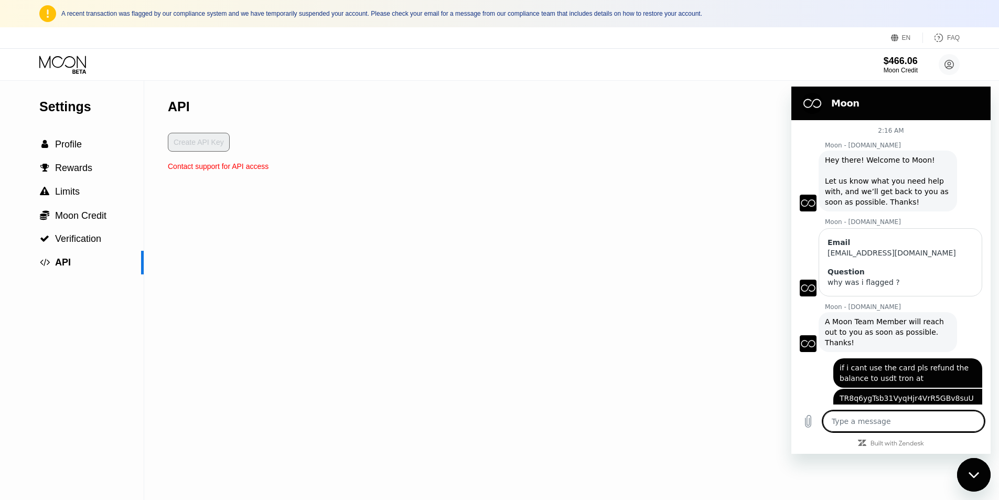
scroll to position [26, 0]
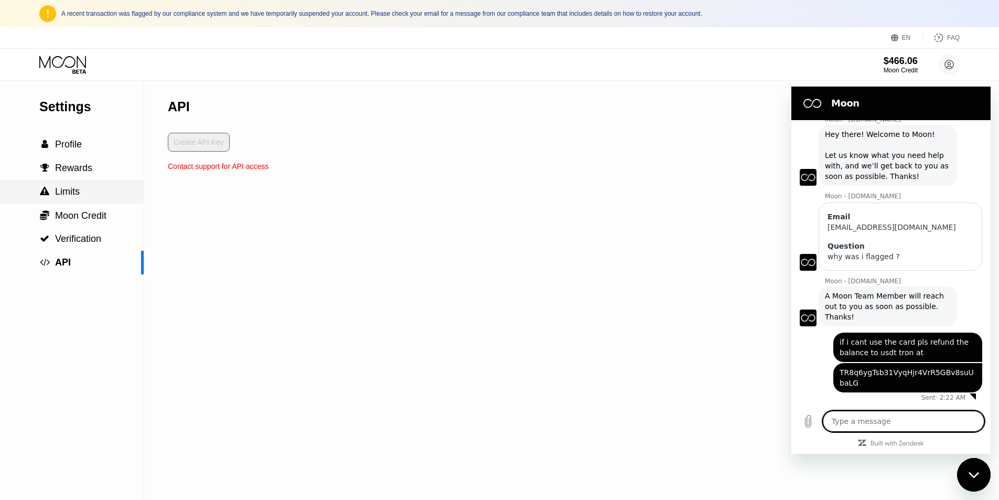
click at [58, 193] on span "Limits" at bounding box center [67, 191] width 25 height 10
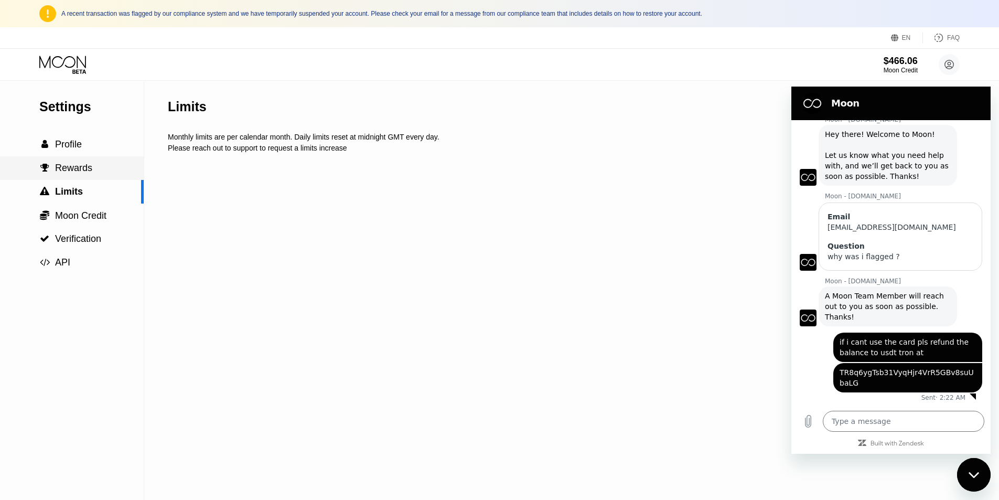
click at [88, 167] on span "Rewards" at bounding box center [73, 168] width 37 height 10
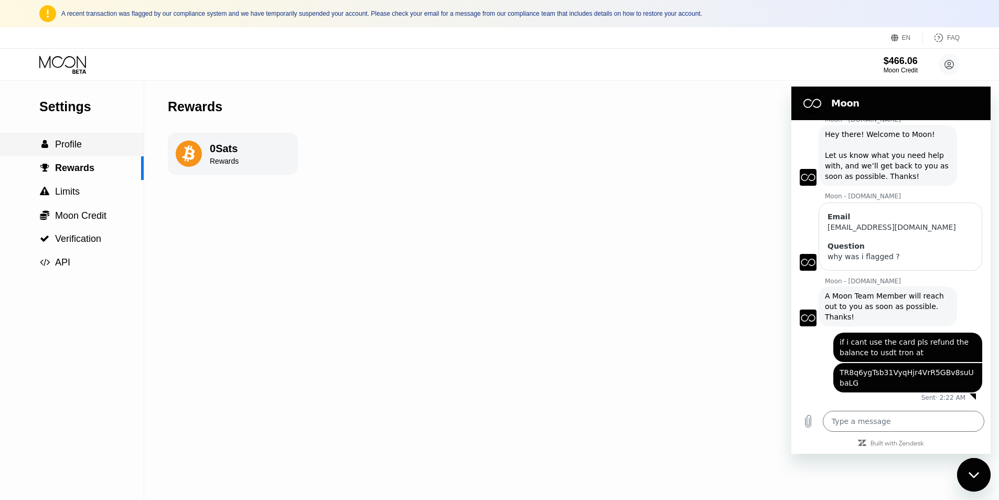
click at [103, 141] on div " Profile" at bounding box center [72, 144] width 144 height 11
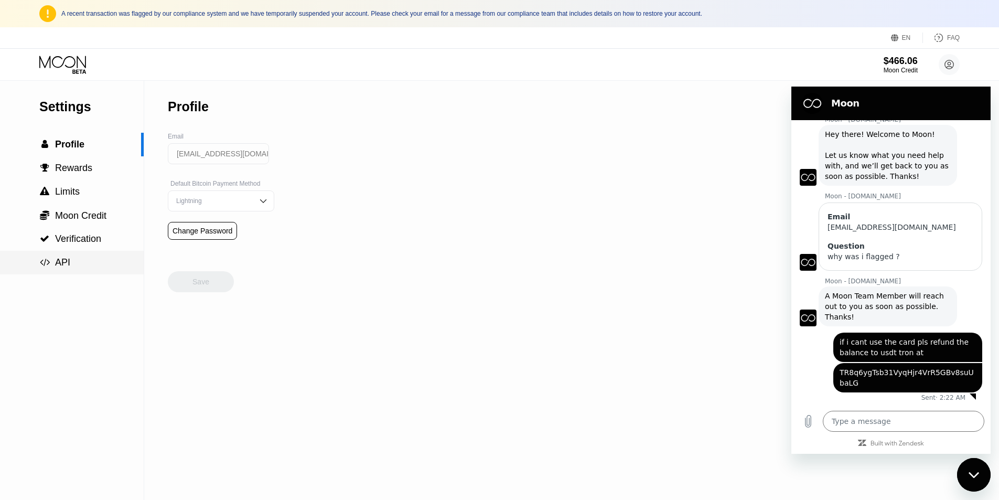
click at [78, 255] on div " API" at bounding box center [72, 263] width 144 height 24
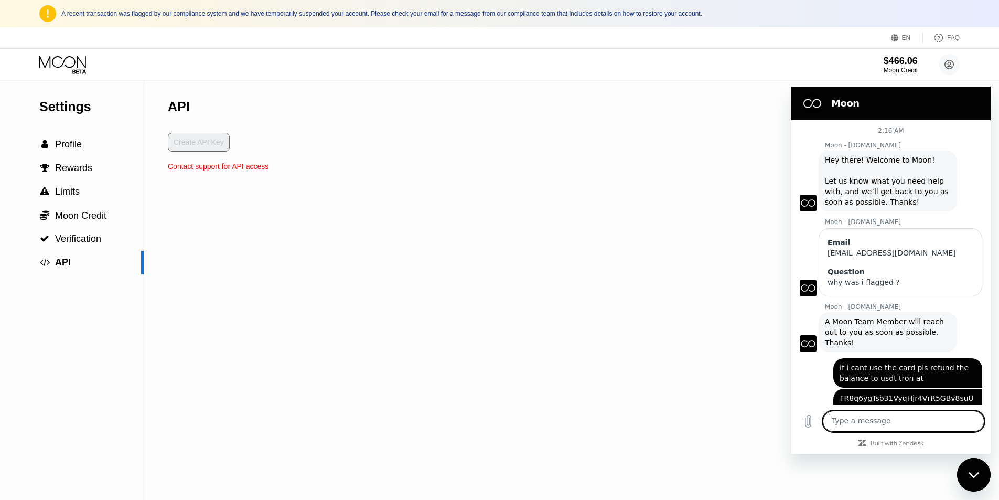
scroll to position [26, 0]
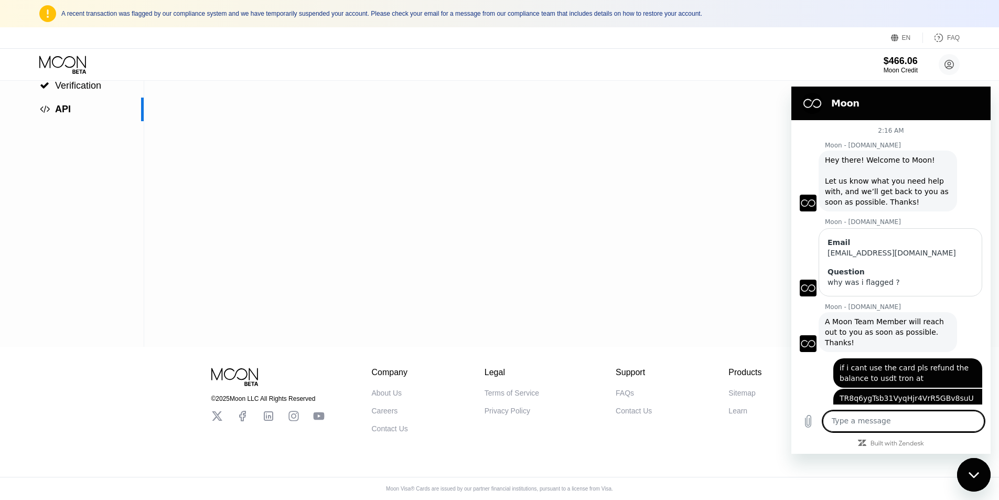
scroll to position [26, 0]
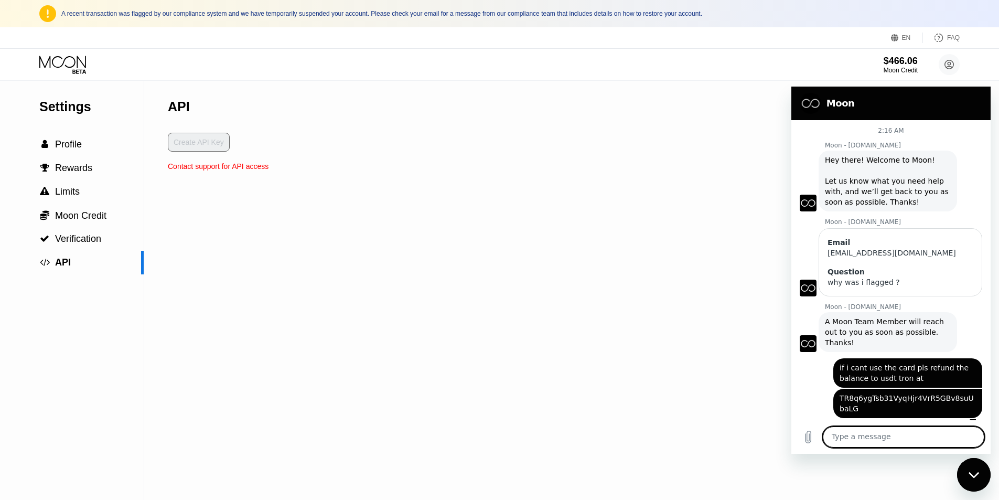
scroll to position [26, 0]
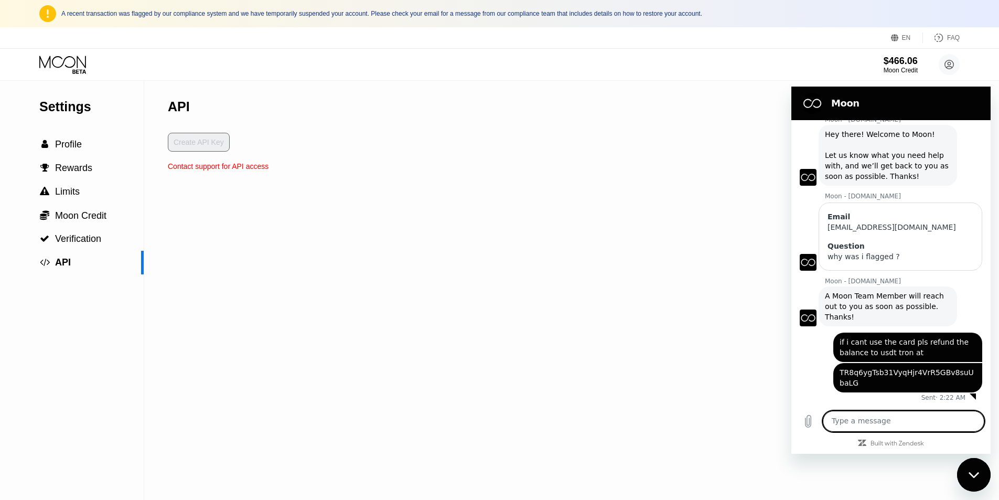
type textarea "x"
